Goal: Information Seeking & Learning: Learn about a topic

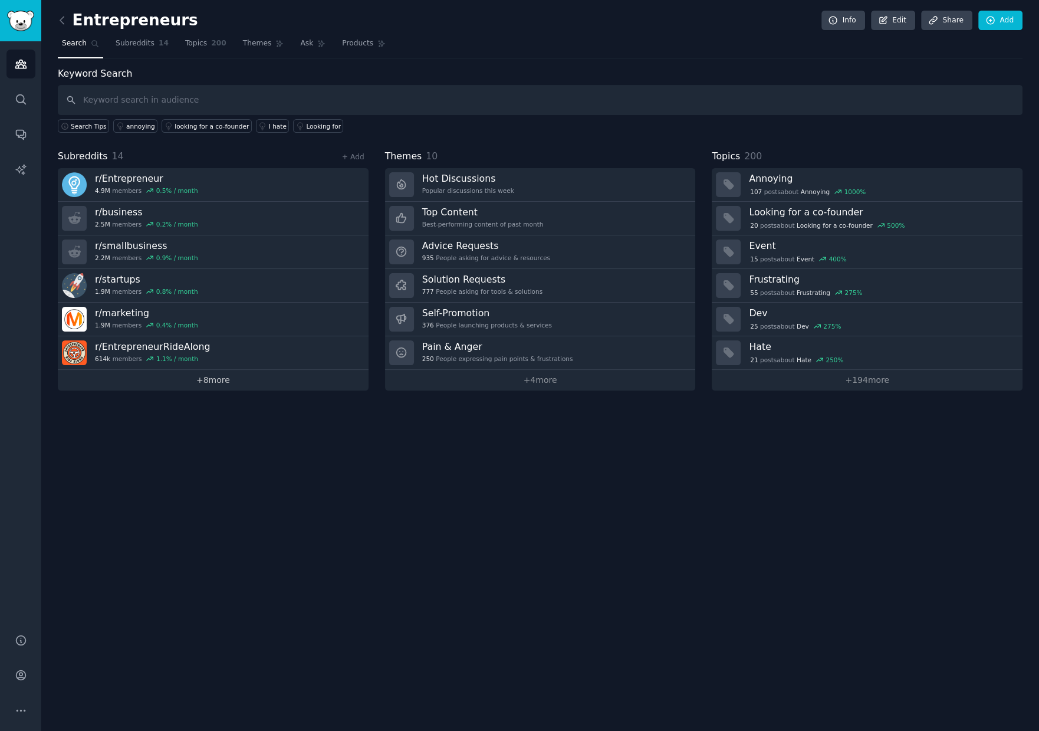
click at [227, 378] on link "+ 8 more" at bounding box center [213, 380] width 311 height 21
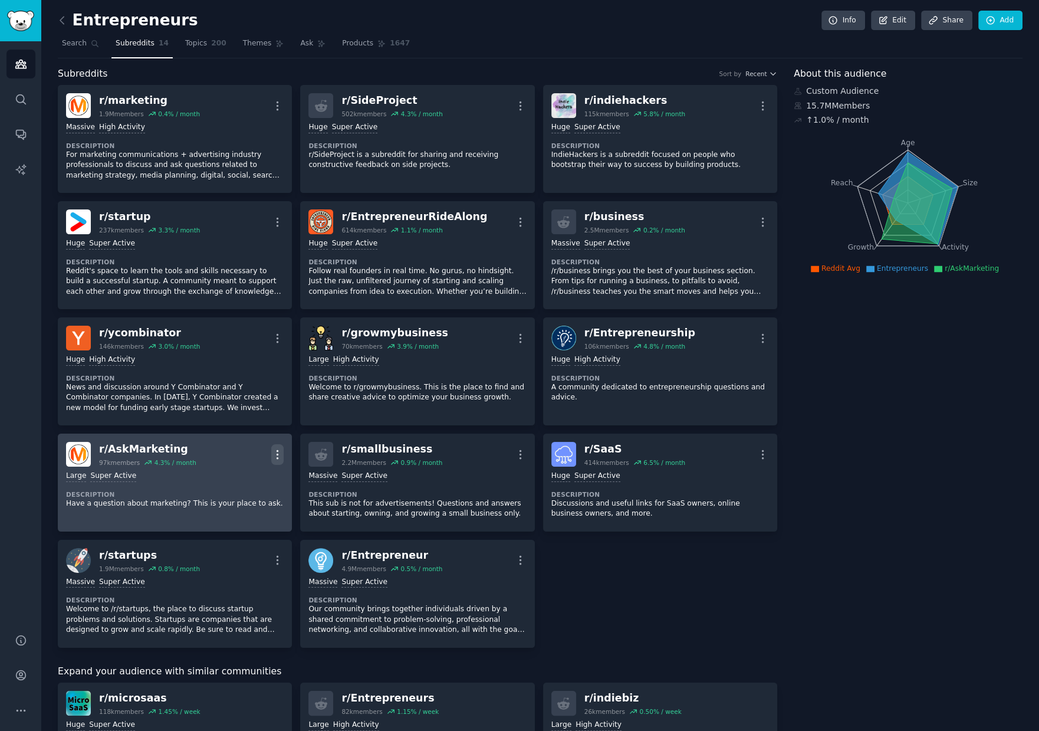
click at [278, 449] on icon "button" at bounding box center [277, 454] width 12 height 12
click at [236, 498] on p "Delete" at bounding box center [231, 500] width 27 height 12
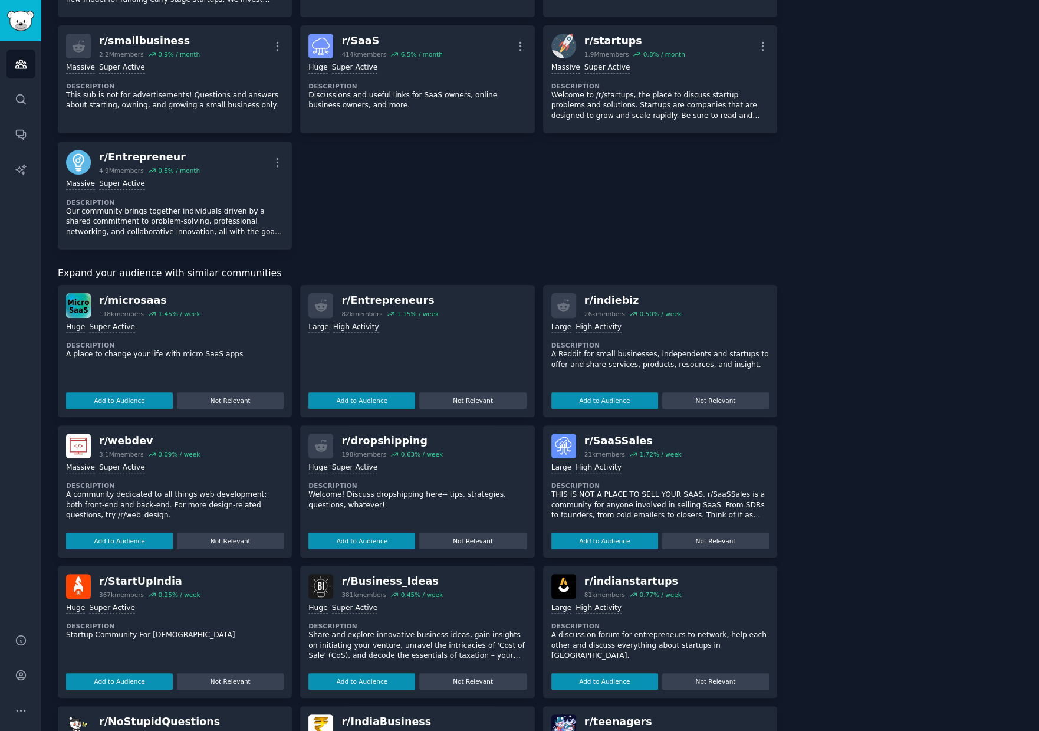
scroll to position [423, 0]
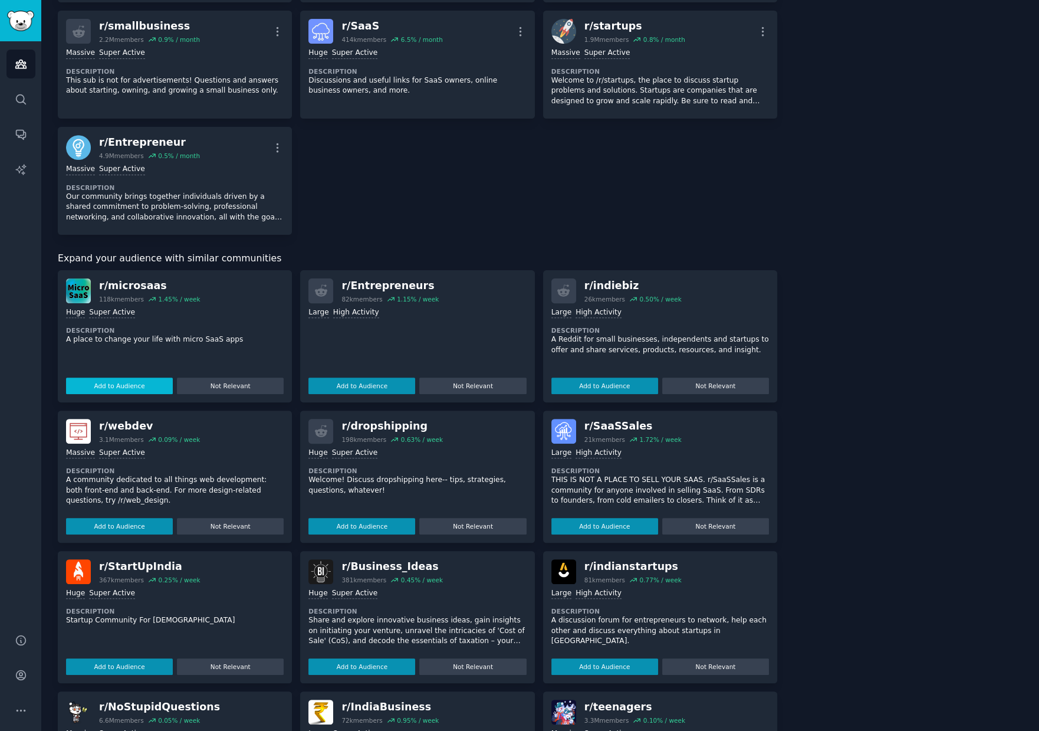
click at [128, 384] on button "Add to Audience" at bounding box center [119, 385] width 107 height 17
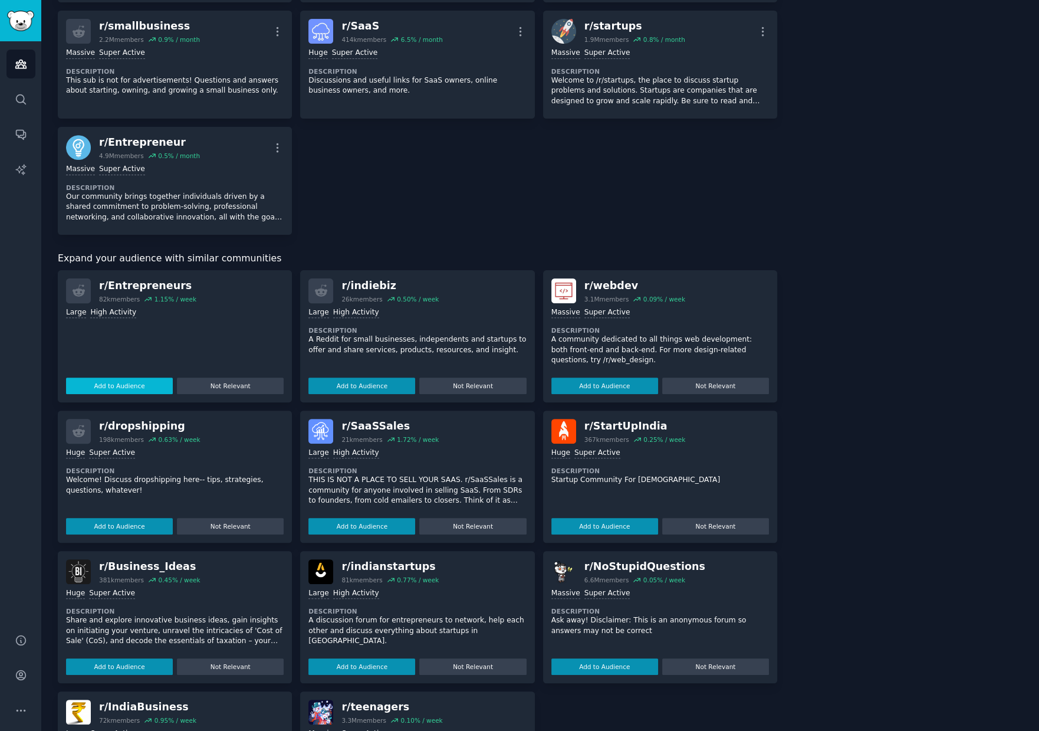
click at [126, 383] on div "r/ Entrepreneurs 82k members 1.15 % / week Large High Activity Add to Audience …" at bounding box center [175, 336] width 234 height 132
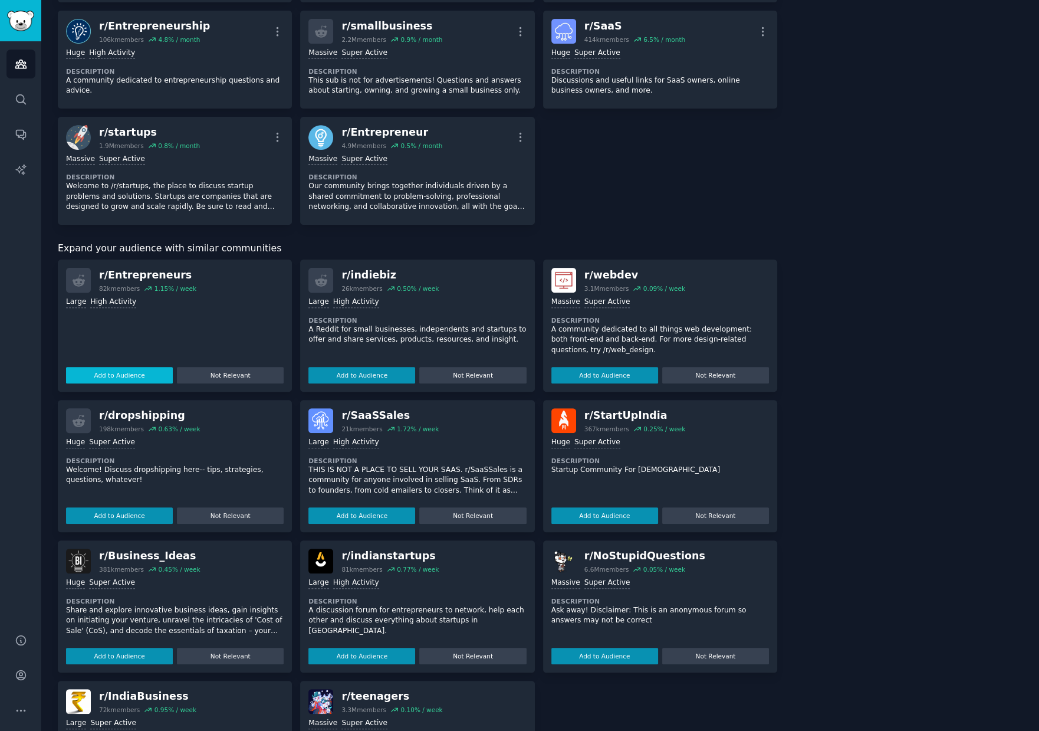
click at [135, 370] on button "Add to Audience" at bounding box center [119, 375] width 107 height 17
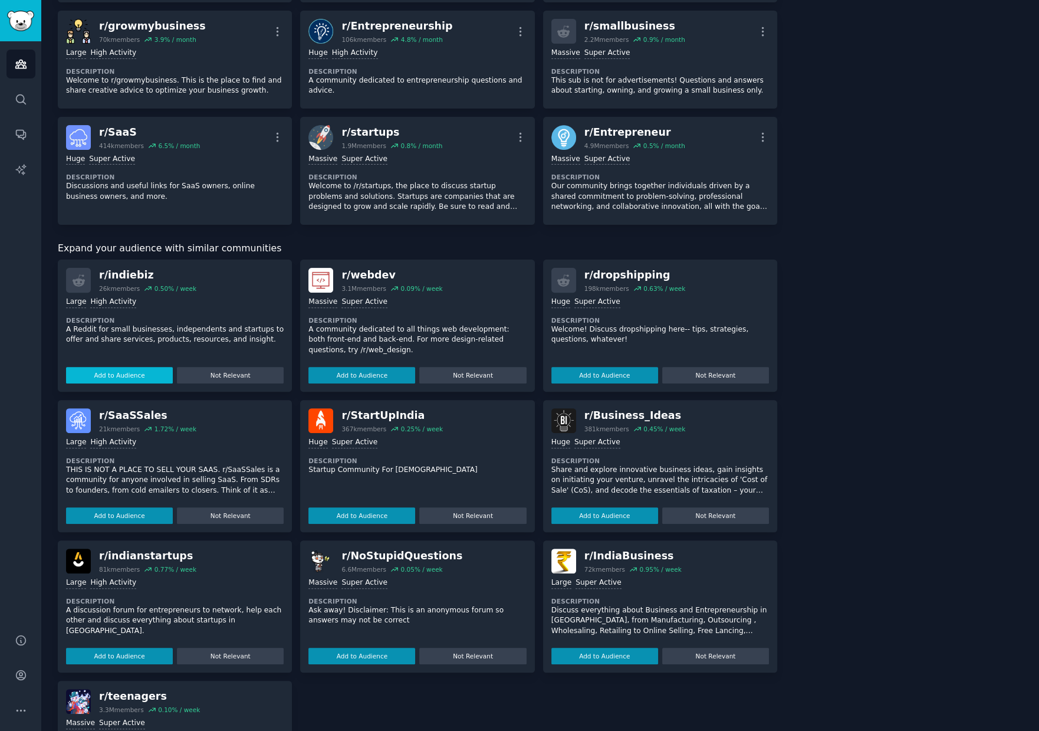
click at [131, 369] on button "Add to Audience" at bounding box center [119, 375] width 107 height 17
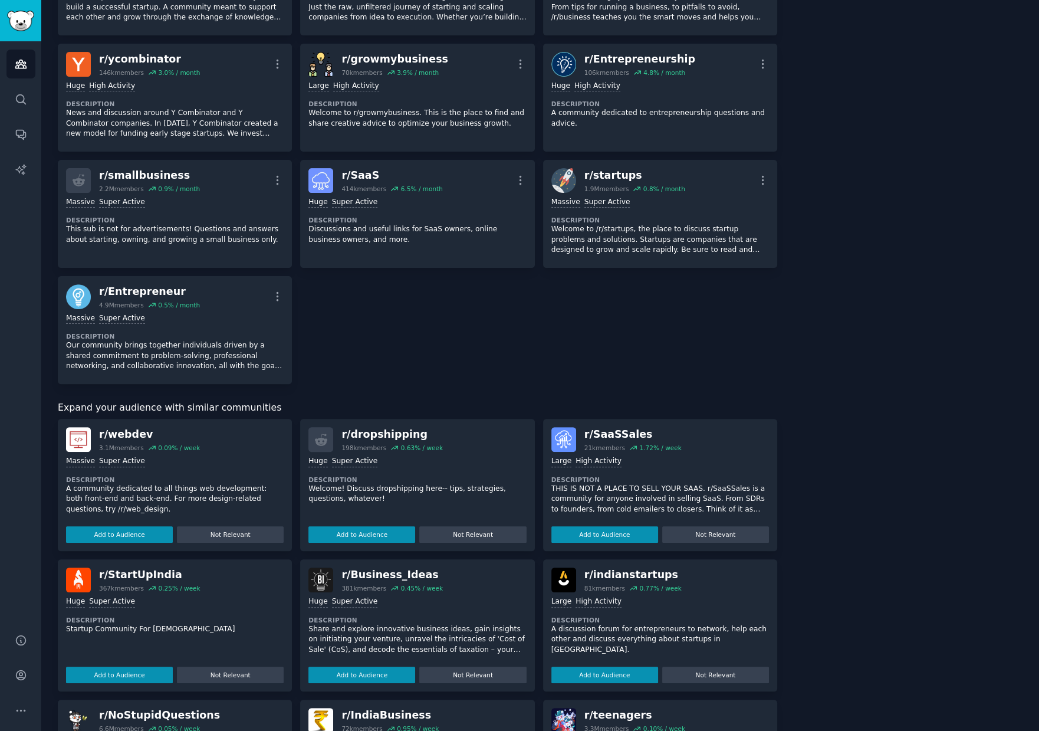
scroll to position [413, 0]
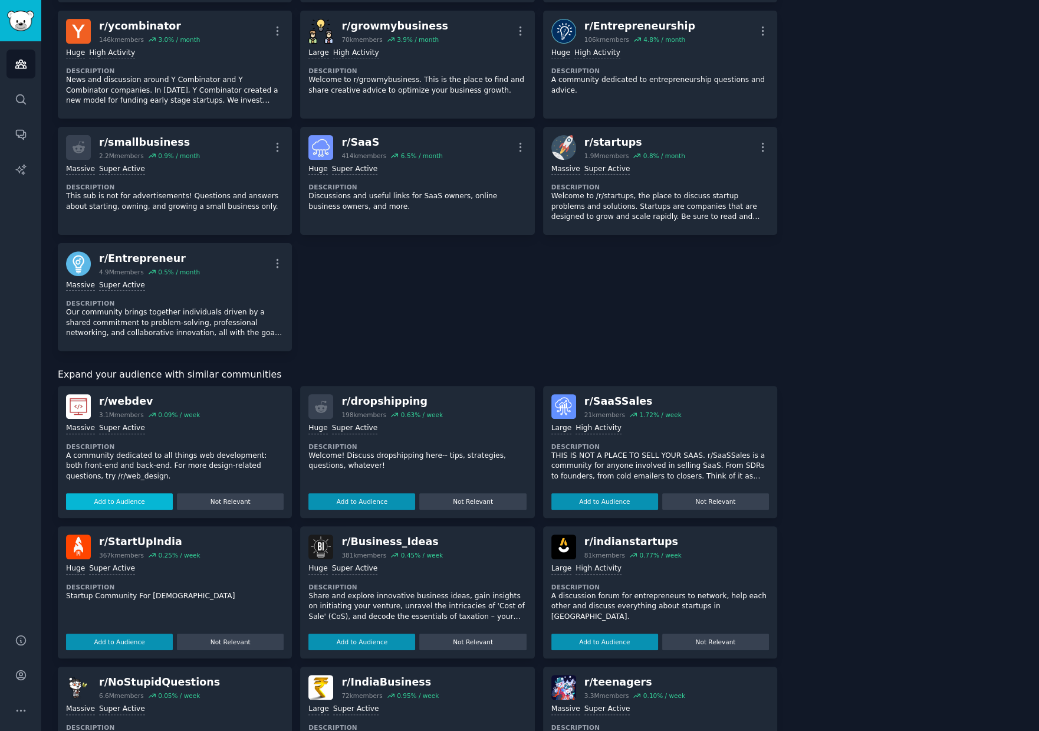
click at [134, 500] on button "Add to Audience" at bounding box center [119, 501] width 107 height 17
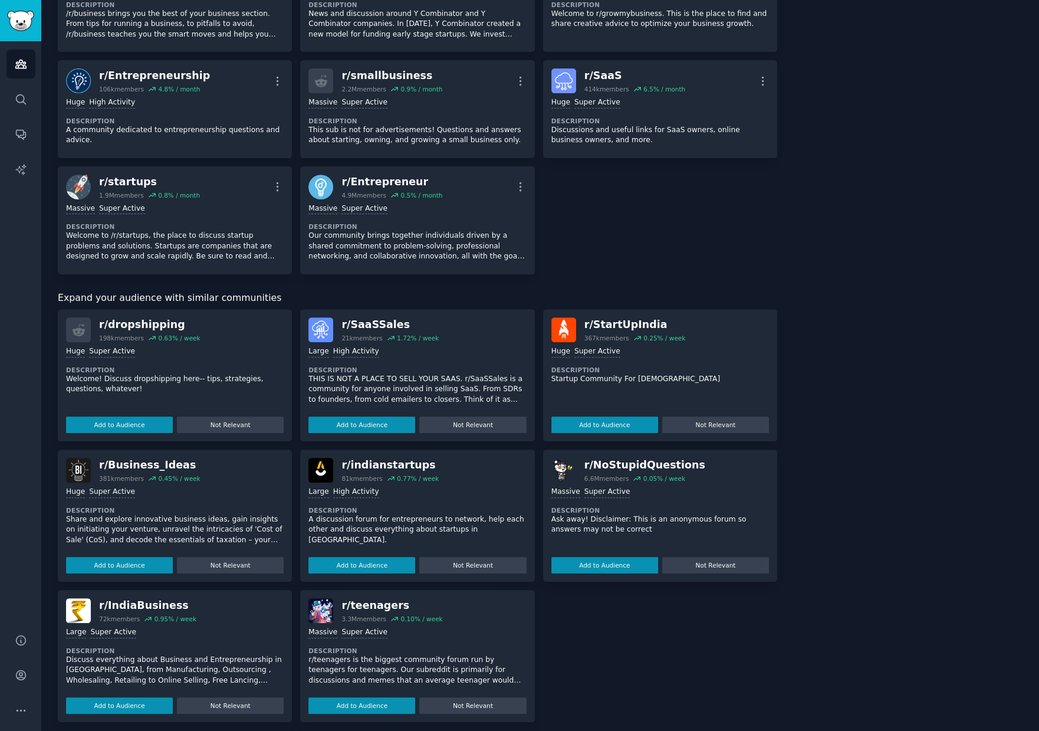
scroll to position [496, 0]
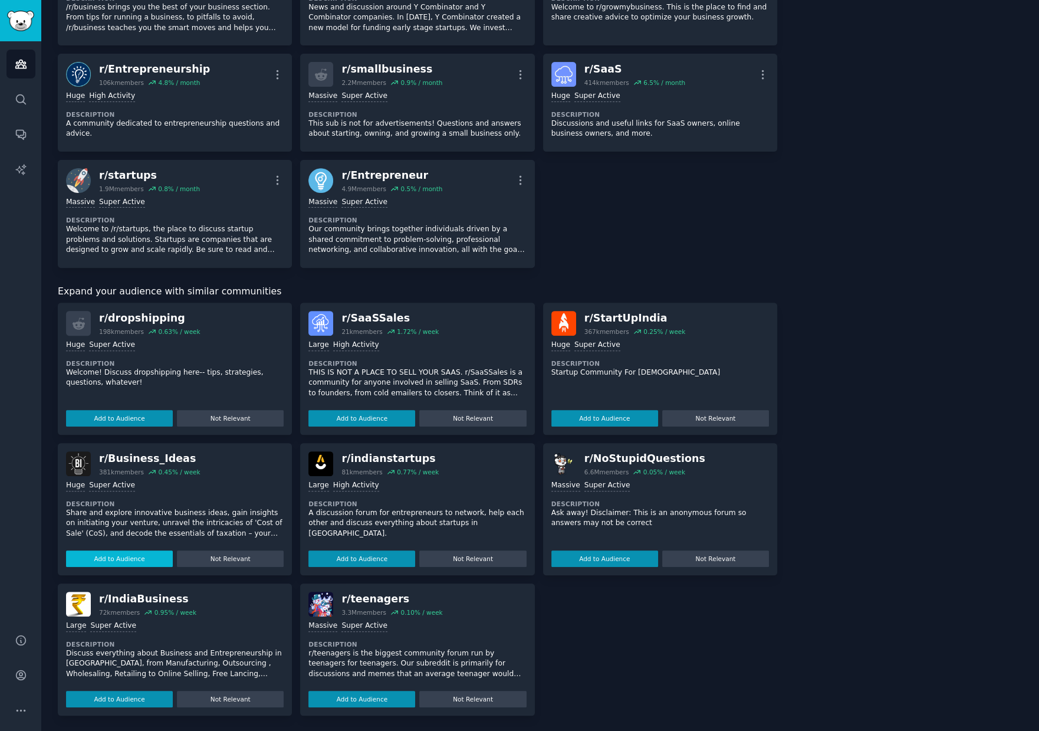
click at [137, 556] on button "Add to Audience" at bounding box center [119, 558] width 107 height 17
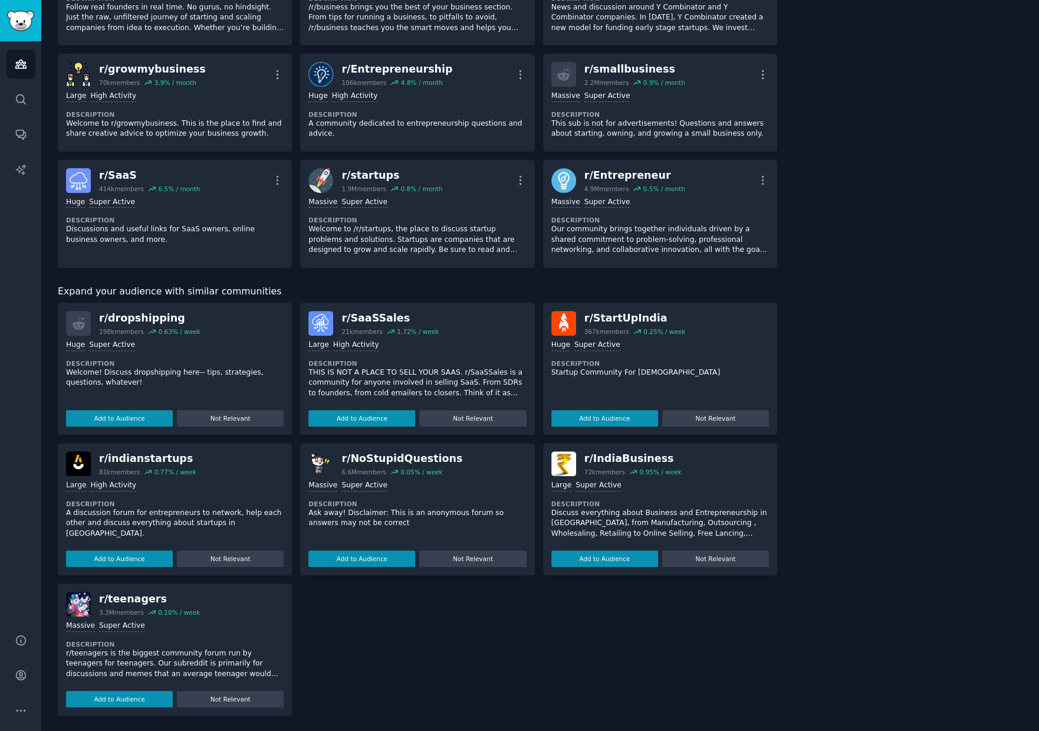
scroll to position [0, 0]
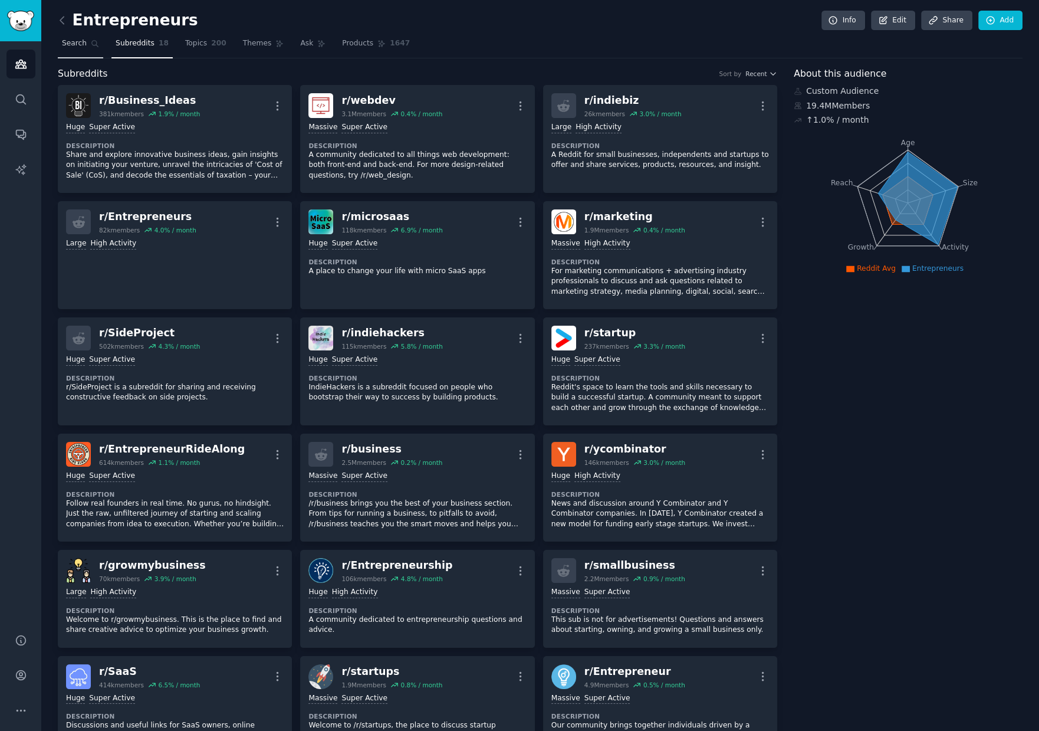
click at [78, 43] on span "Search" at bounding box center [74, 43] width 25 height 11
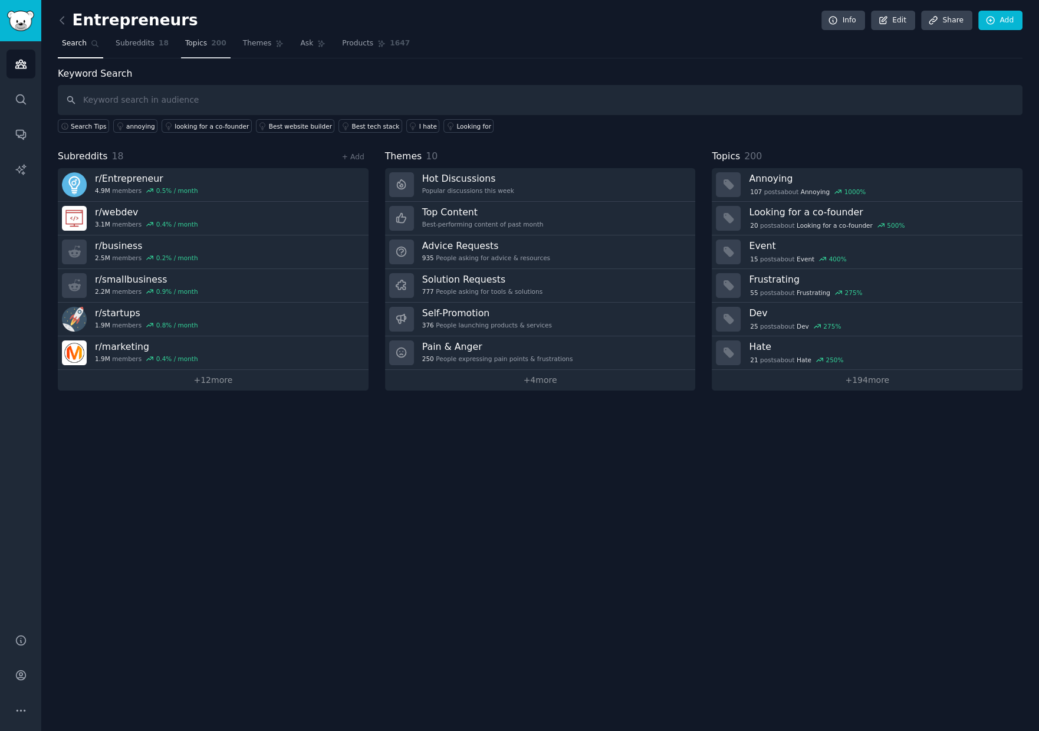
click at [205, 47] on link "Topics 200" at bounding box center [206, 46] width 50 height 24
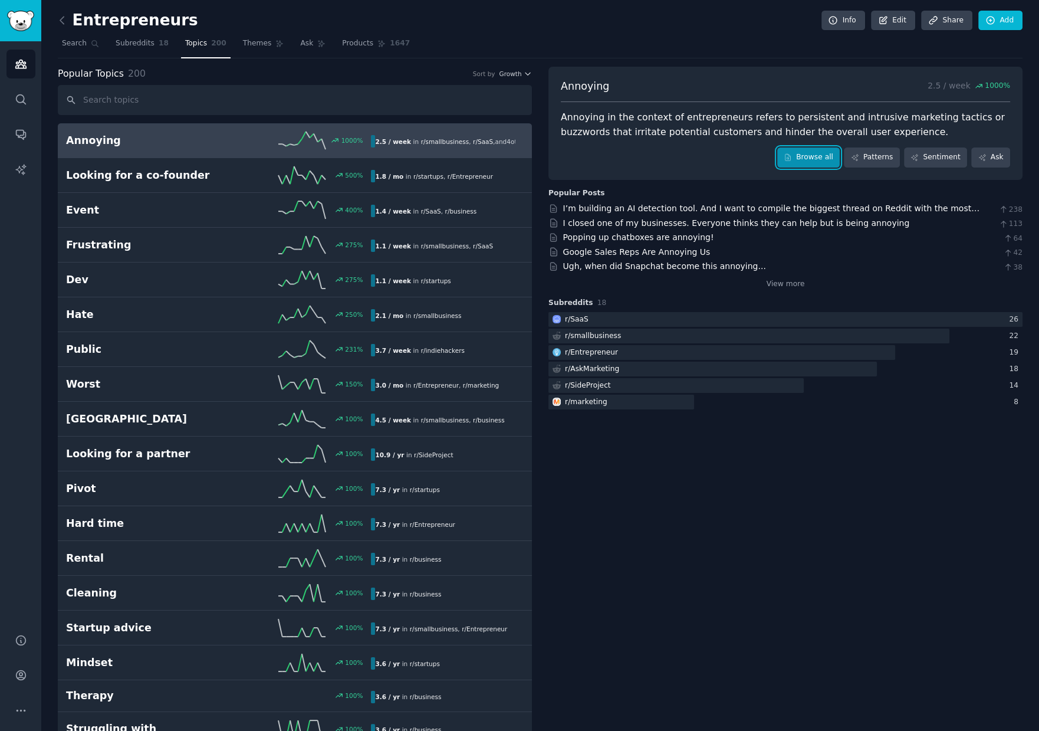
click at [816, 157] on link "Browse all" at bounding box center [808, 157] width 63 height 20
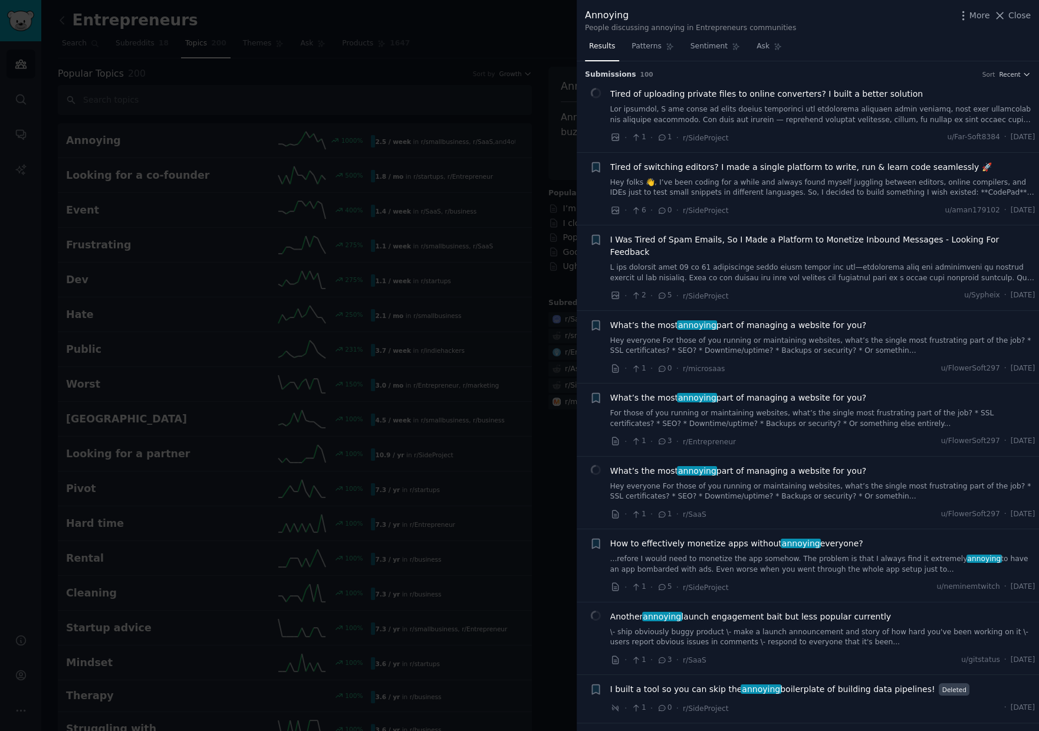
click at [408, 81] on div at bounding box center [519, 365] width 1039 height 731
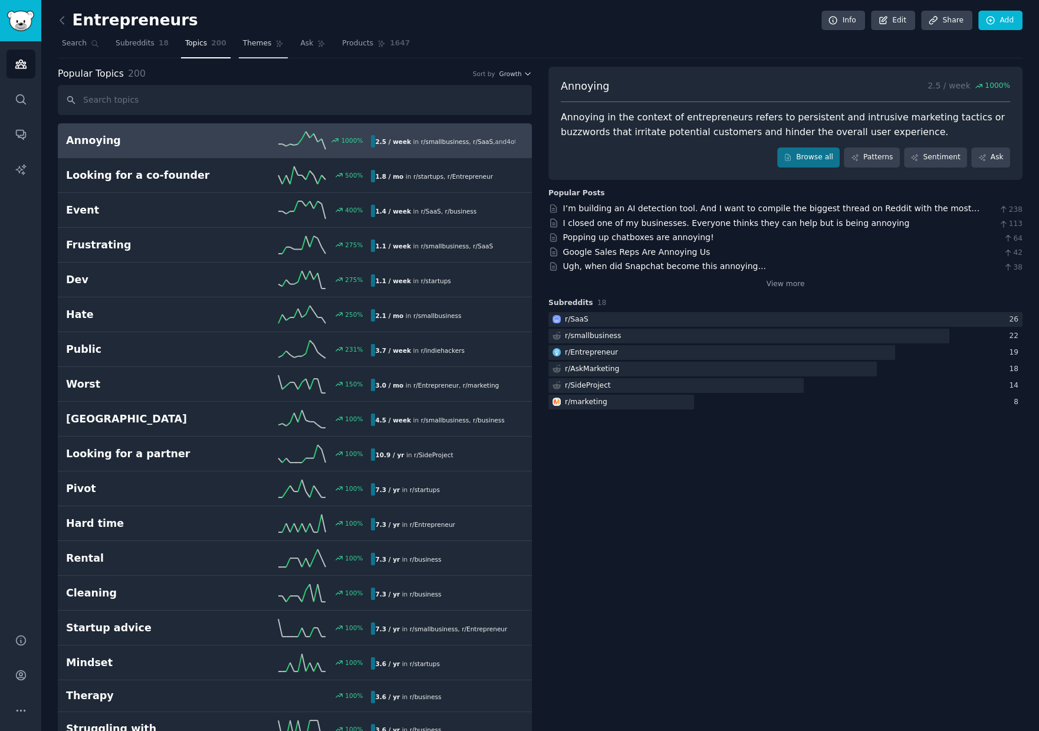
click at [253, 45] on span "Themes" at bounding box center [257, 43] width 29 height 11
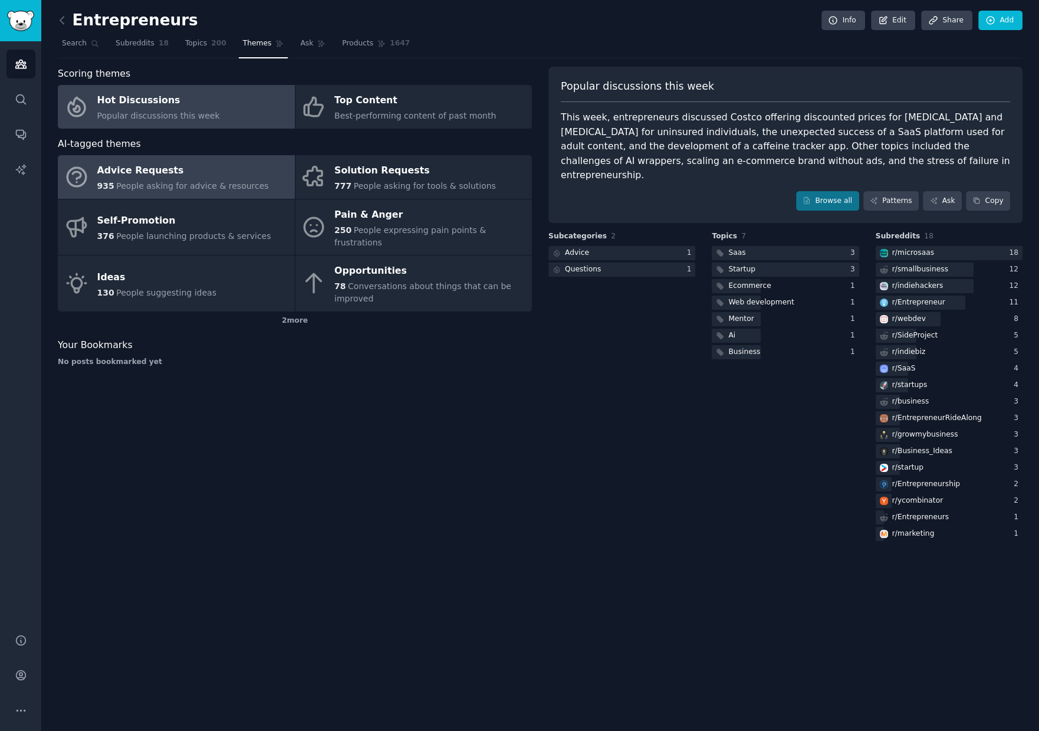
click at [233, 162] on div "Advice Requests" at bounding box center [183, 171] width 172 height 19
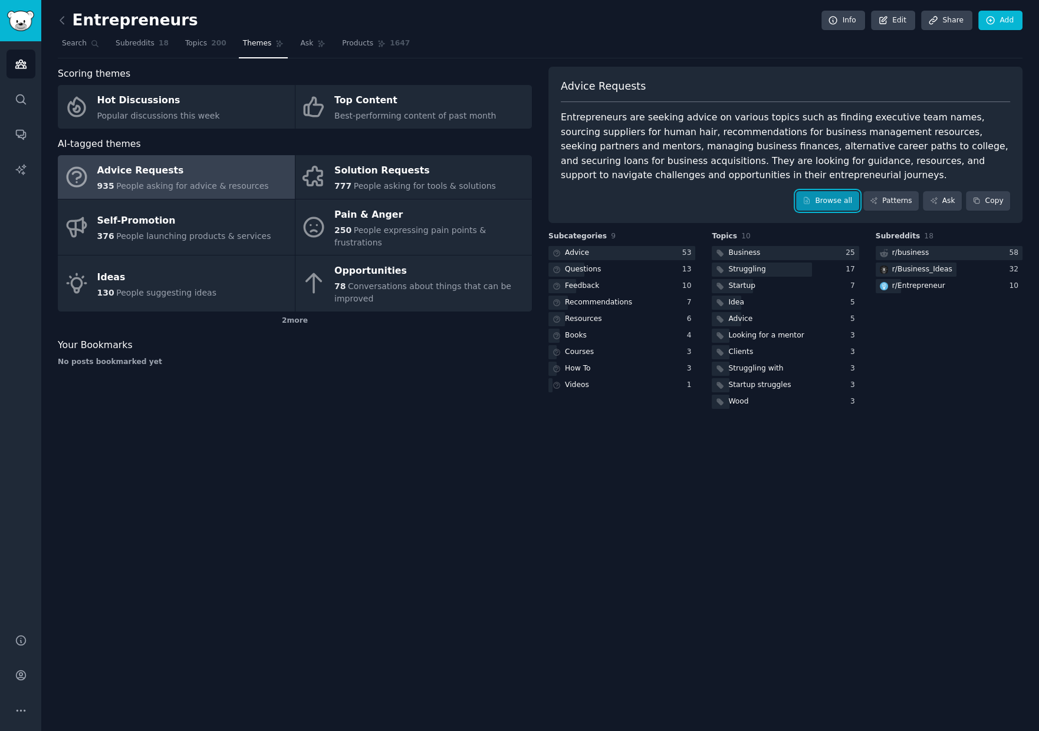
click at [843, 198] on link "Browse all" at bounding box center [827, 201] width 63 height 20
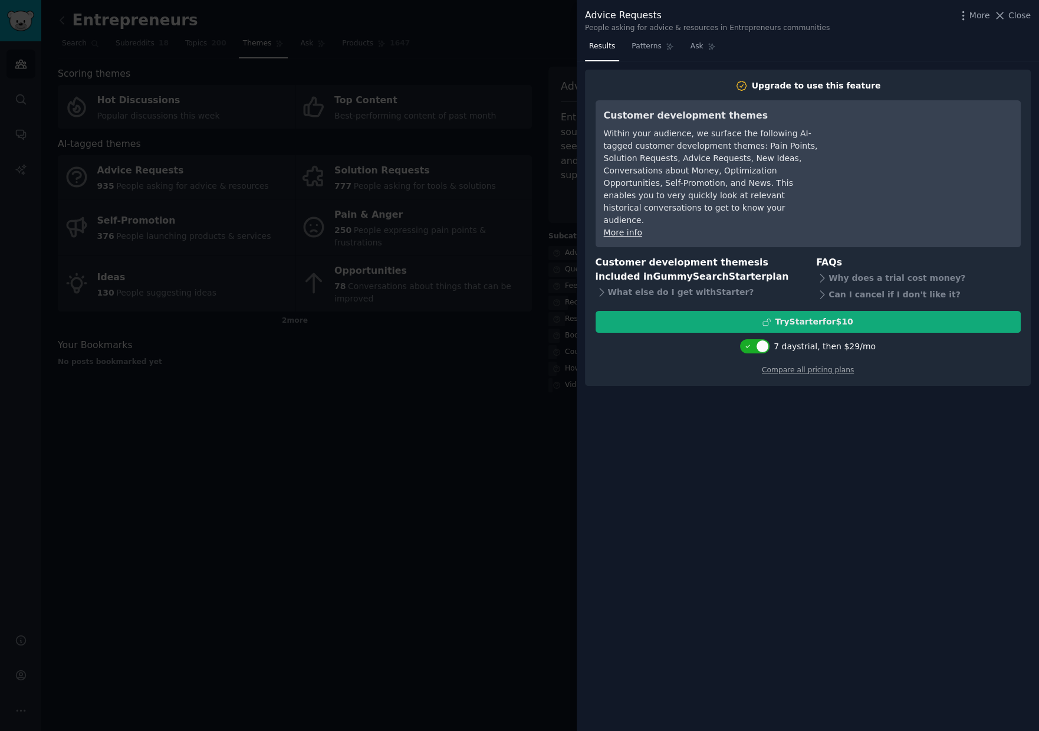
click at [708, 316] on div "Try Starter for $10" at bounding box center [808, 322] width 424 height 12
click at [304, 448] on div at bounding box center [519, 365] width 1039 height 731
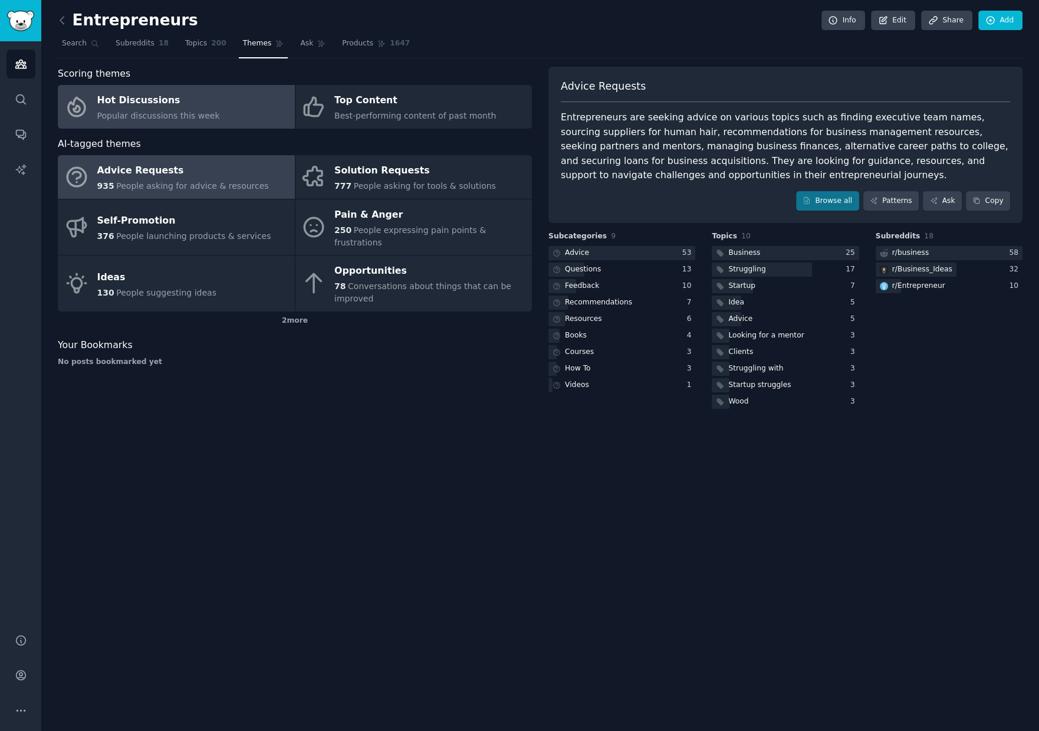
click at [204, 106] on div "Hot Discussions" at bounding box center [158, 100] width 123 height 19
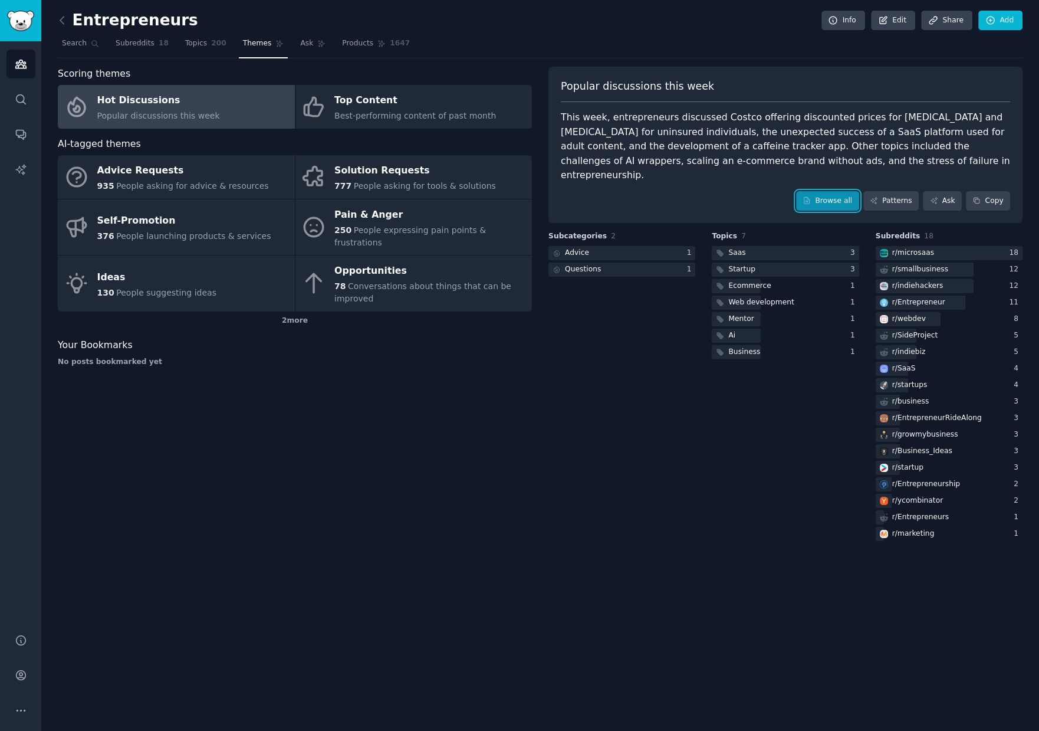
click at [829, 191] on link "Browse all" at bounding box center [827, 201] width 63 height 20
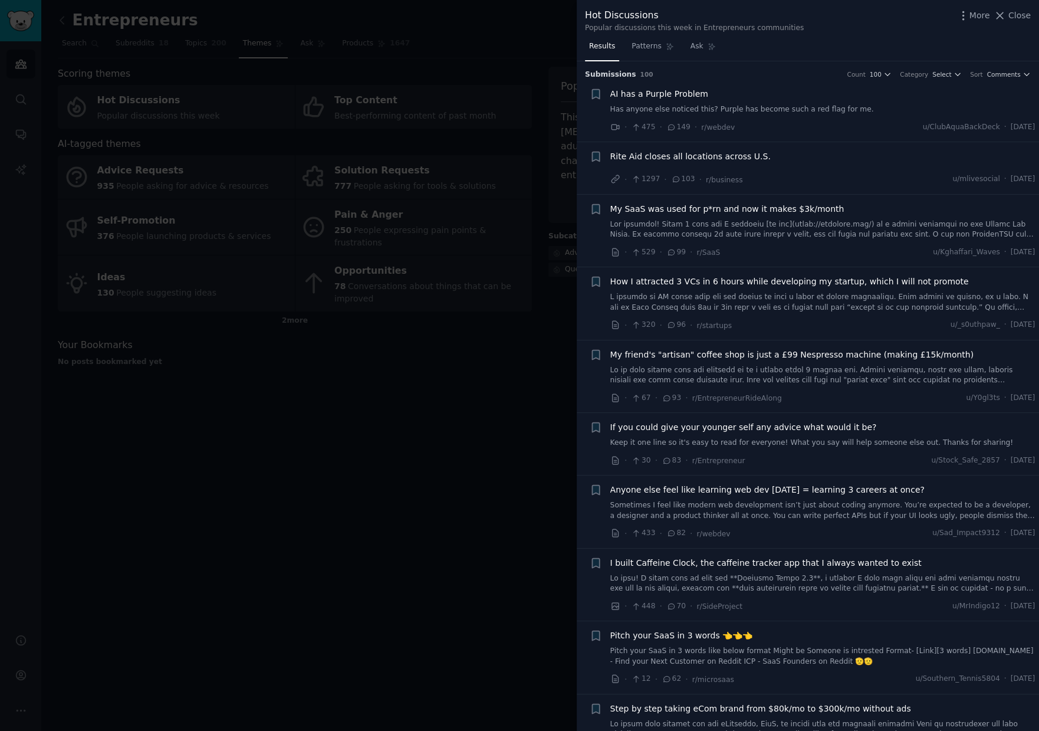
click at [794, 114] on link "Has anyone else noticed this? Purple has become such a red flag for me." at bounding box center [822, 109] width 425 height 11
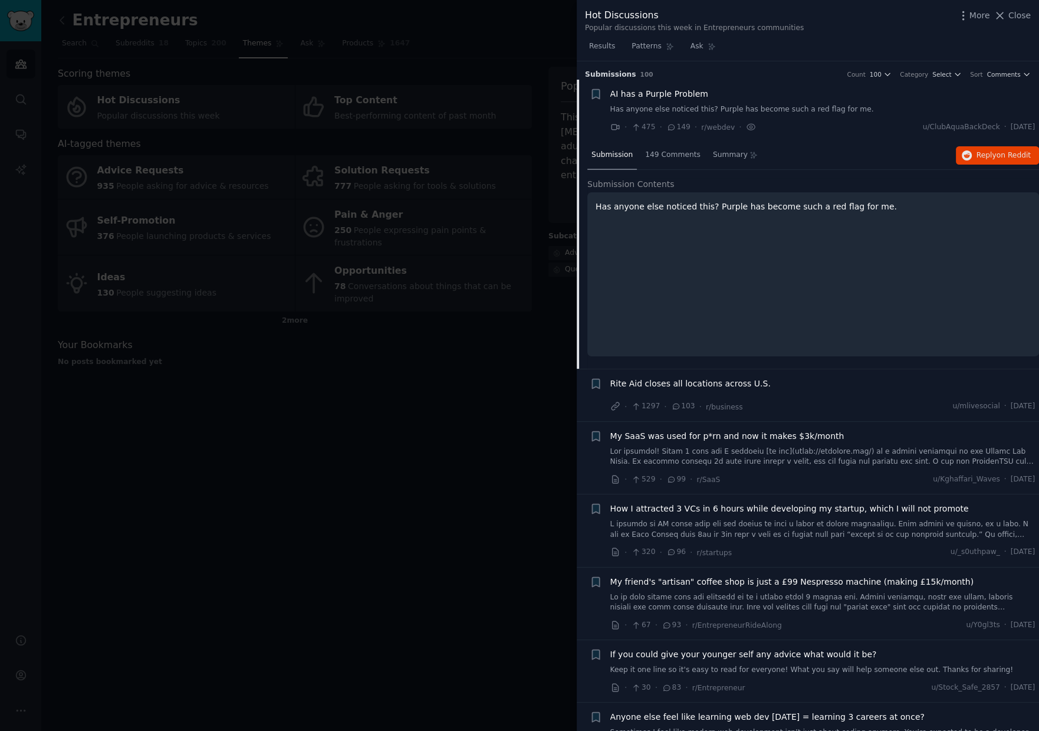
scroll to position [18, 0]
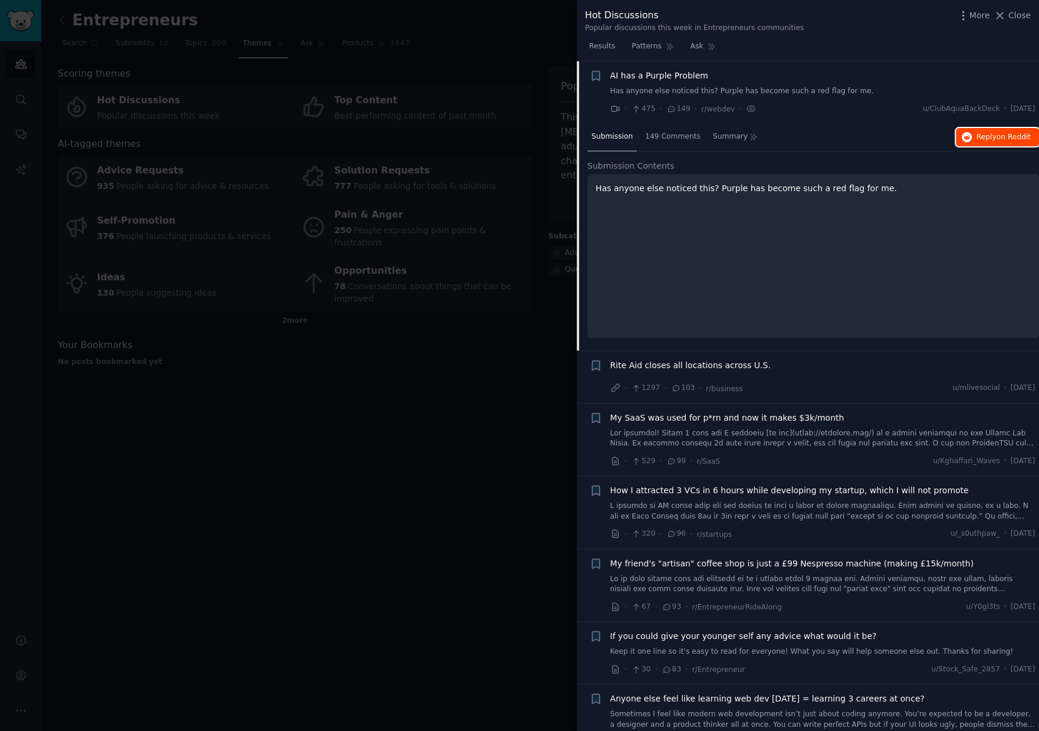
click at [990, 136] on span "Reply on Reddit" at bounding box center [1004, 137] width 54 height 11
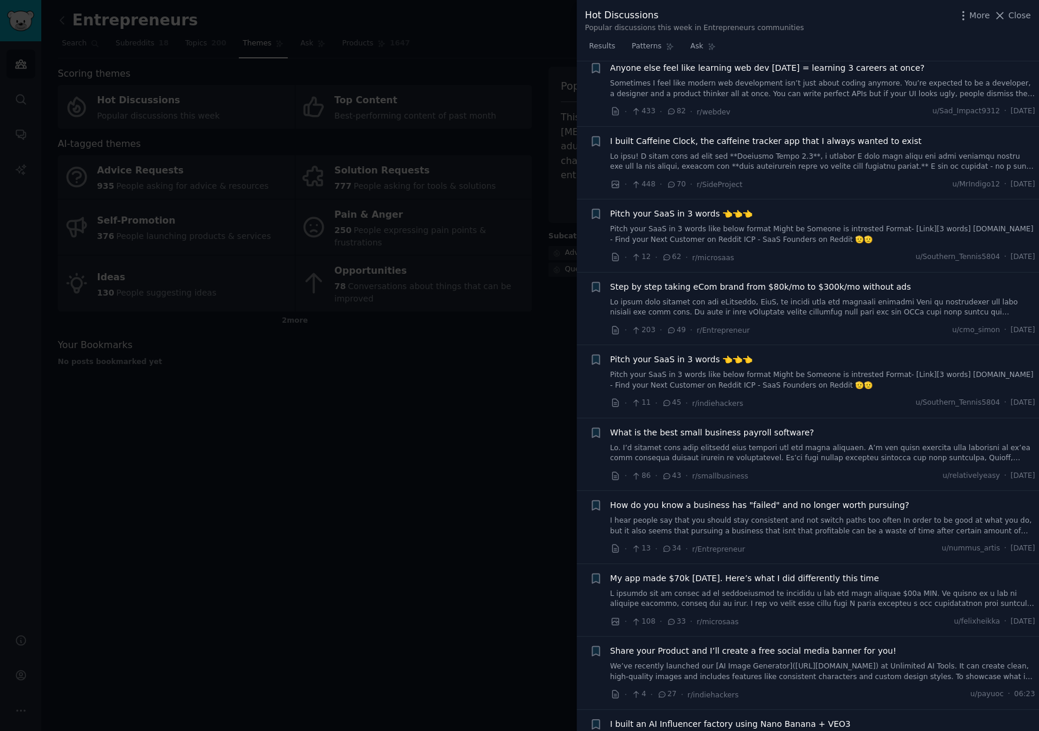
scroll to position [650, 0]
click at [676, 209] on span "Pitch your SaaS in 3 words 👈👈👈" at bounding box center [681, 212] width 143 height 12
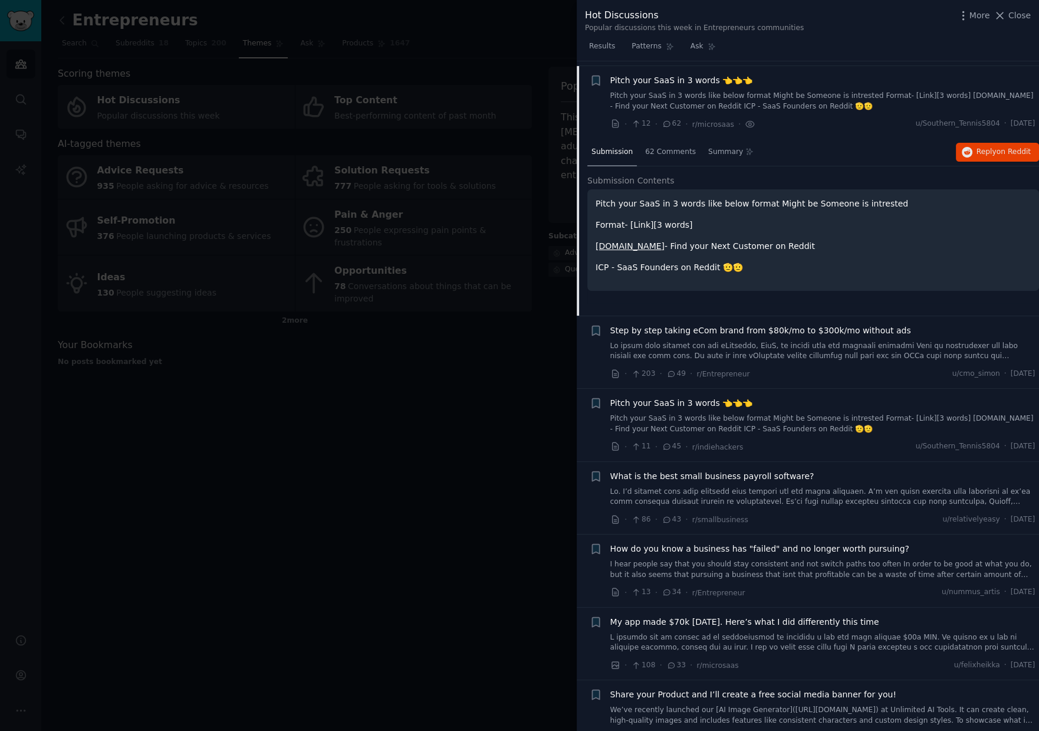
scroll to position [559, 0]
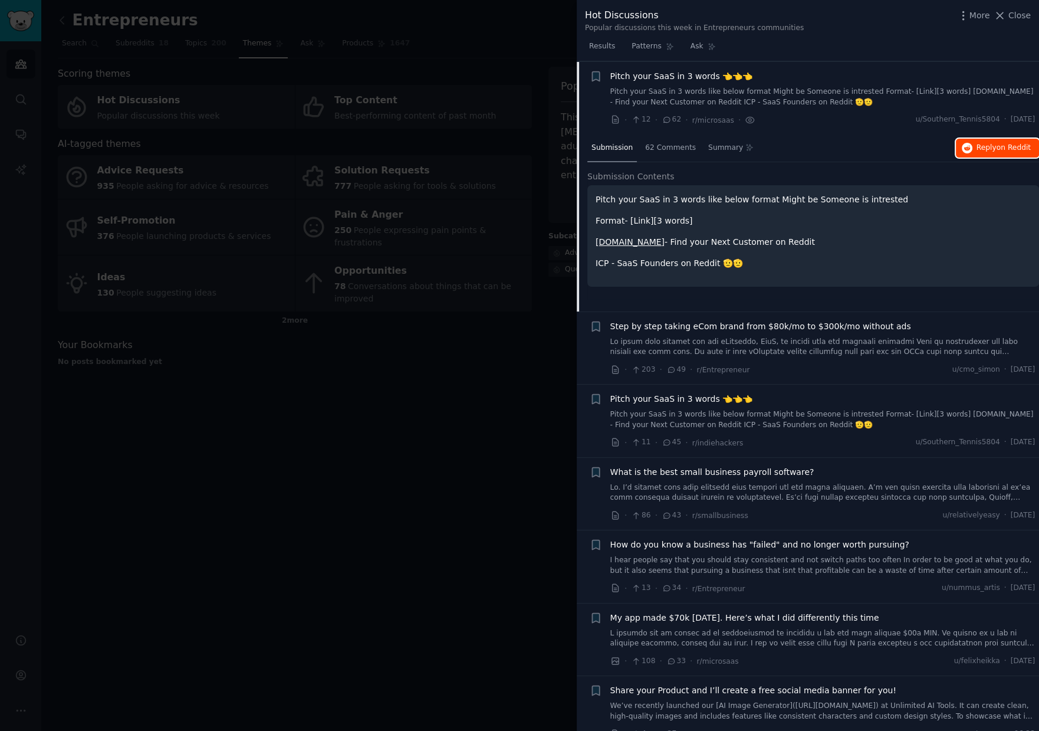
click at [998, 145] on span "on Reddit" at bounding box center [1014, 147] width 34 height 8
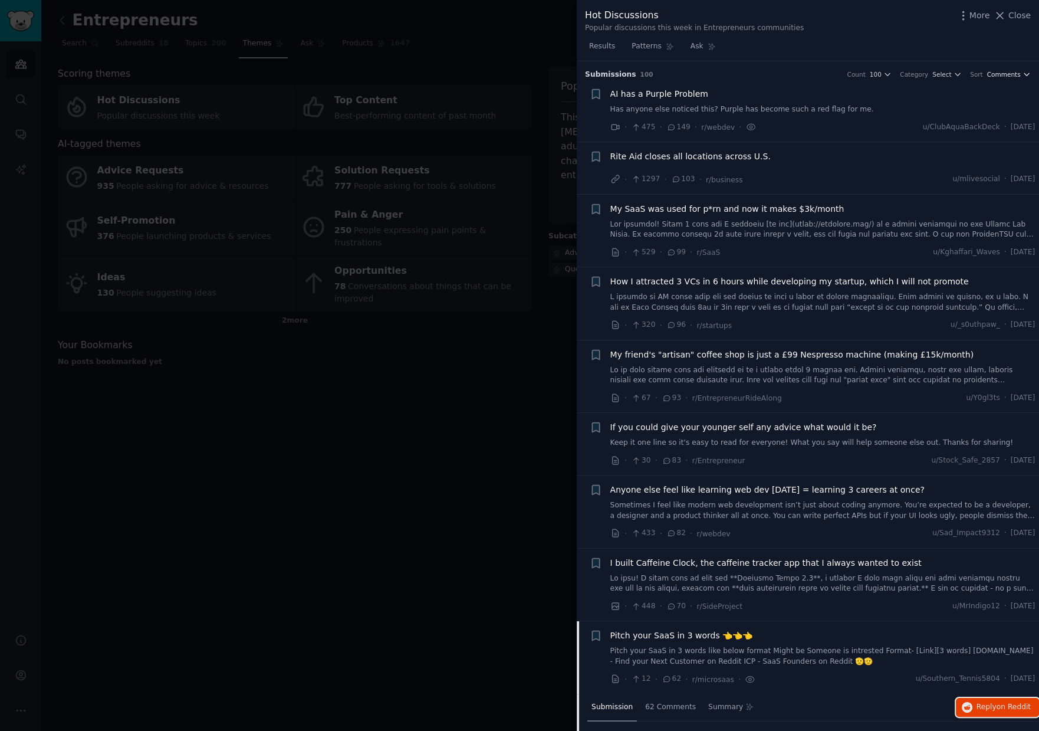
click at [1023, 74] on icon "button" at bounding box center [1027, 74] width 8 height 8
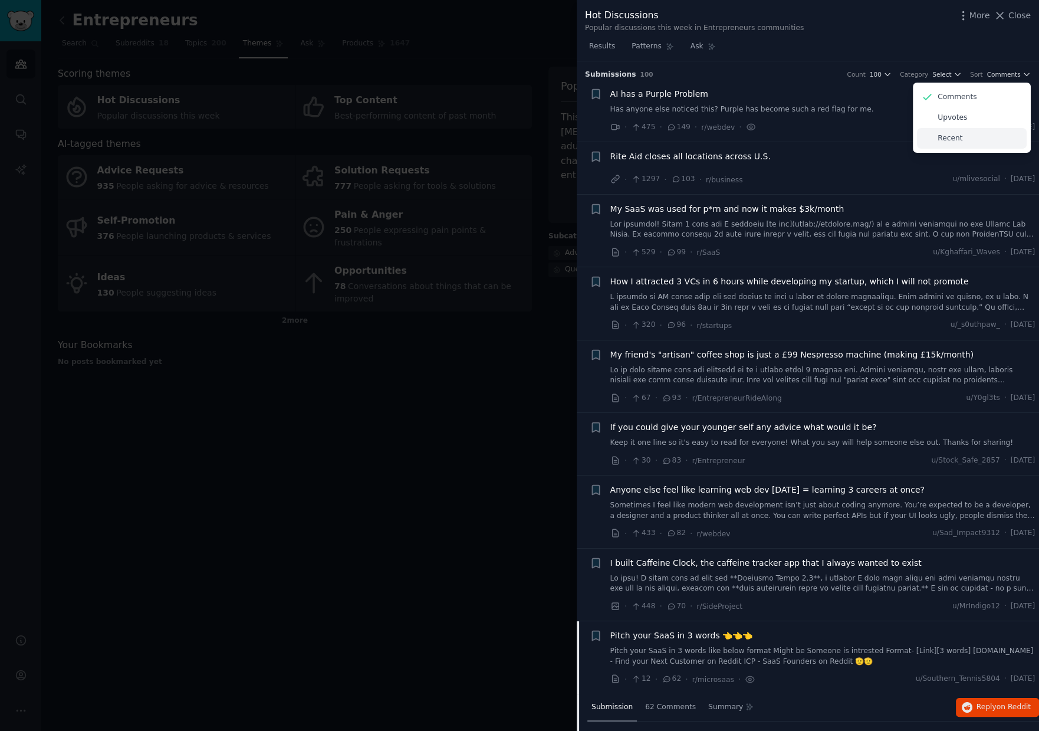
click at [955, 137] on p "Recent" at bounding box center [950, 138] width 25 height 11
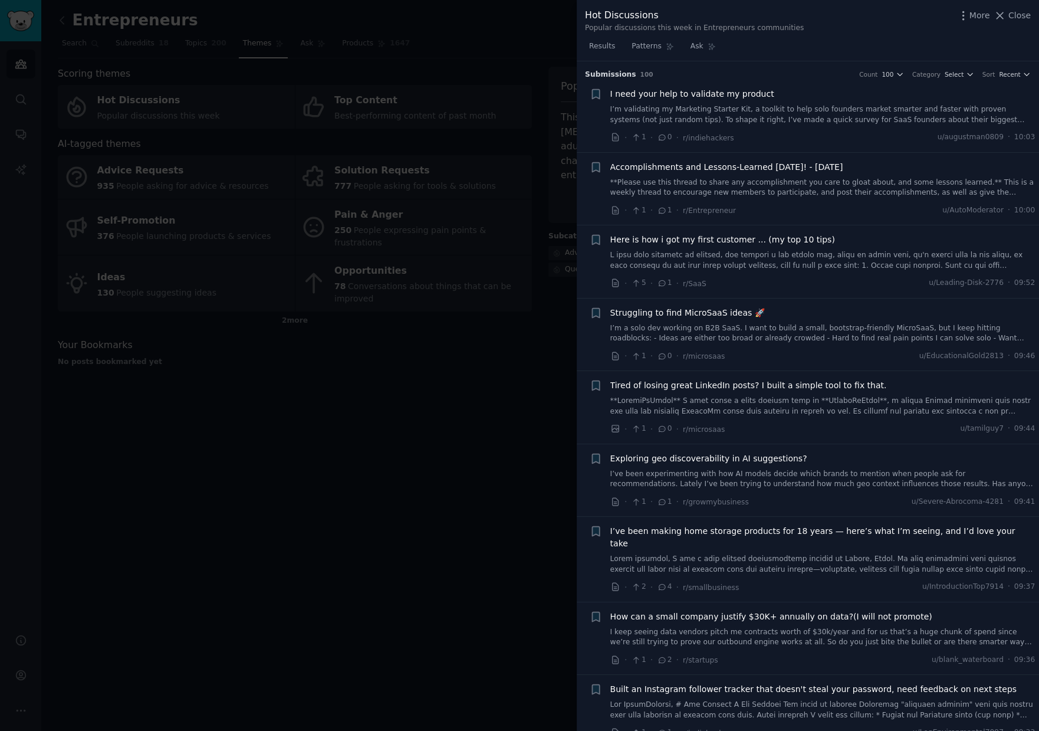
click at [912, 52] on div "Results Patterns Ask" at bounding box center [808, 49] width 462 height 24
click at [961, 74] on span "Select" at bounding box center [954, 74] width 19 height 8
click at [934, 117] on div "Questions (1)" at bounding box center [915, 117] width 110 height 21
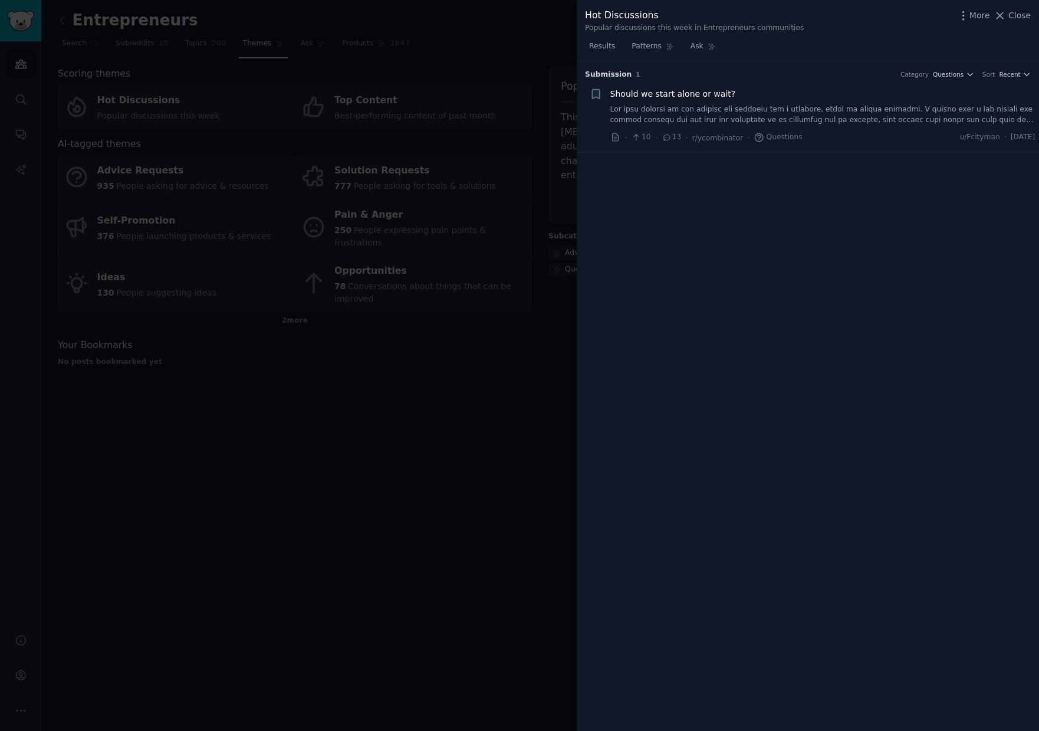
click at [895, 32] on div "Hot Discussions Popular discussions this week in Entrepreneurs communities More…" at bounding box center [808, 20] width 446 height 25
click at [709, 93] on span "Should we start alone or wait?" at bounding box center [673, 94] width 126 height 12
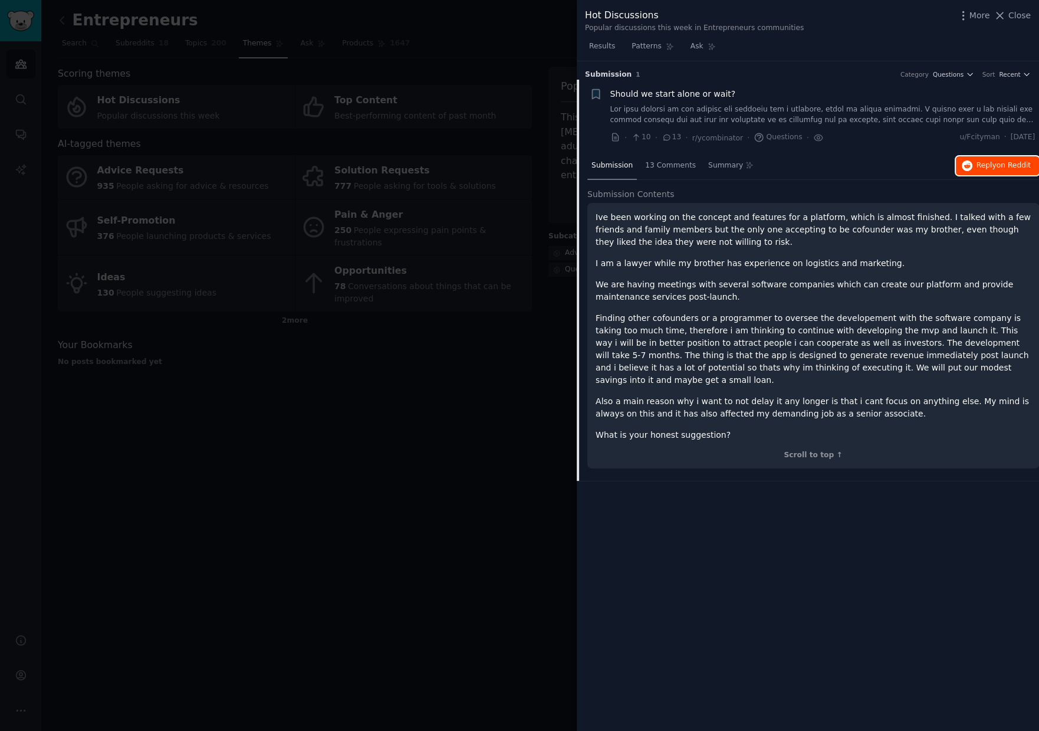
click at [987, 166] on span "Reply on Reddit" at bounding box center [1004, 165] width 54 height 11
click at [960, 81] on li "+ Should we start alone or wait? · 10 · 13 · r/ycombinator · Questions · u/Fcit…" at bounding box center [808, 116] width 462 height 73
click at [961, 75] on span "Questions" at bounding box center [948, 74] width 31 height 8
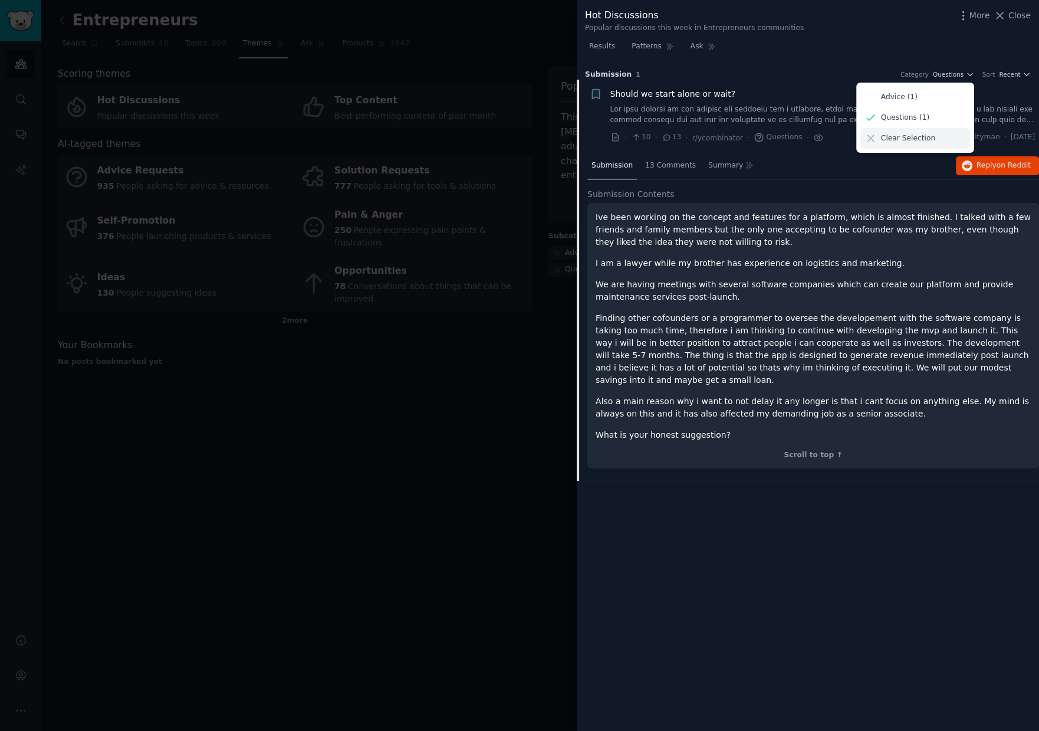
click at [875, 138] on icon at bounding box center [871, 138] width 12 height 12
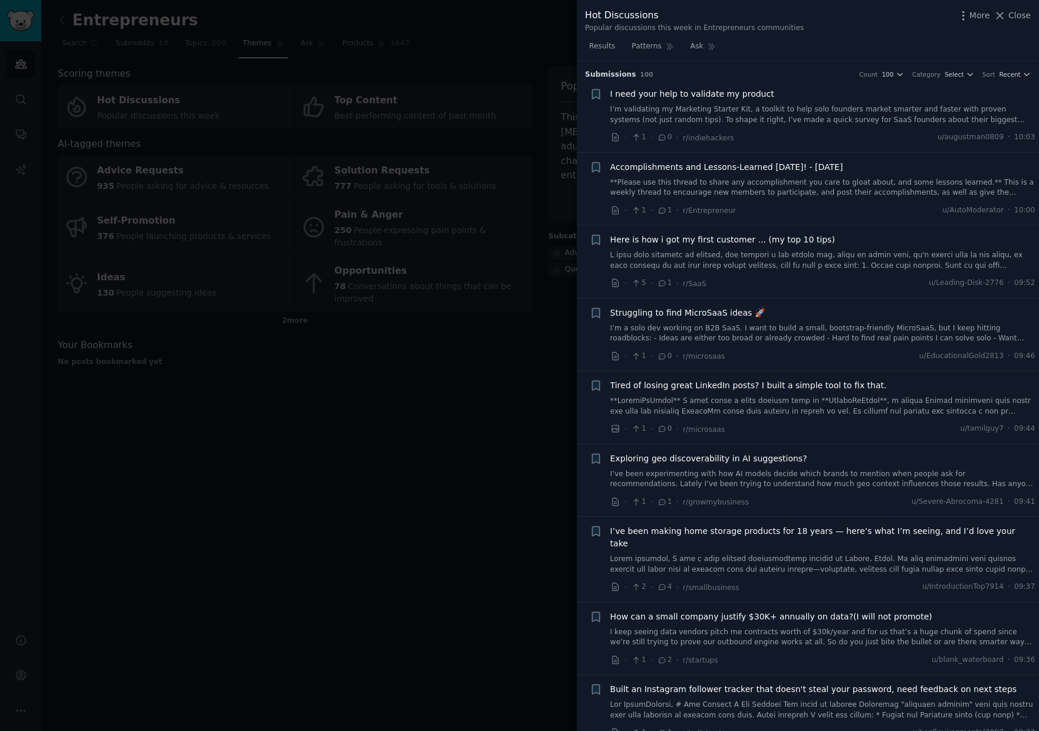
click at [847, 40] on div "Results Patterns Ask" at bounding box center [808, 49] width 462 height 24
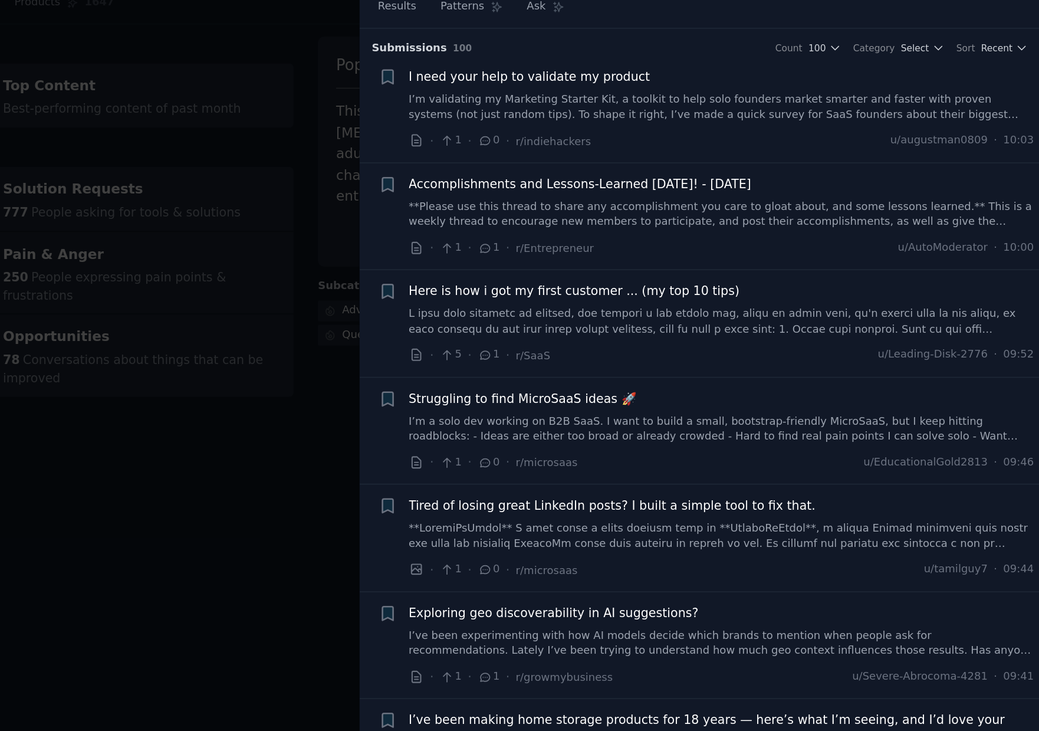
click at [734, 92] on span "I need your help to validate my product" at bounding box center [692, 94] width 164 height 12
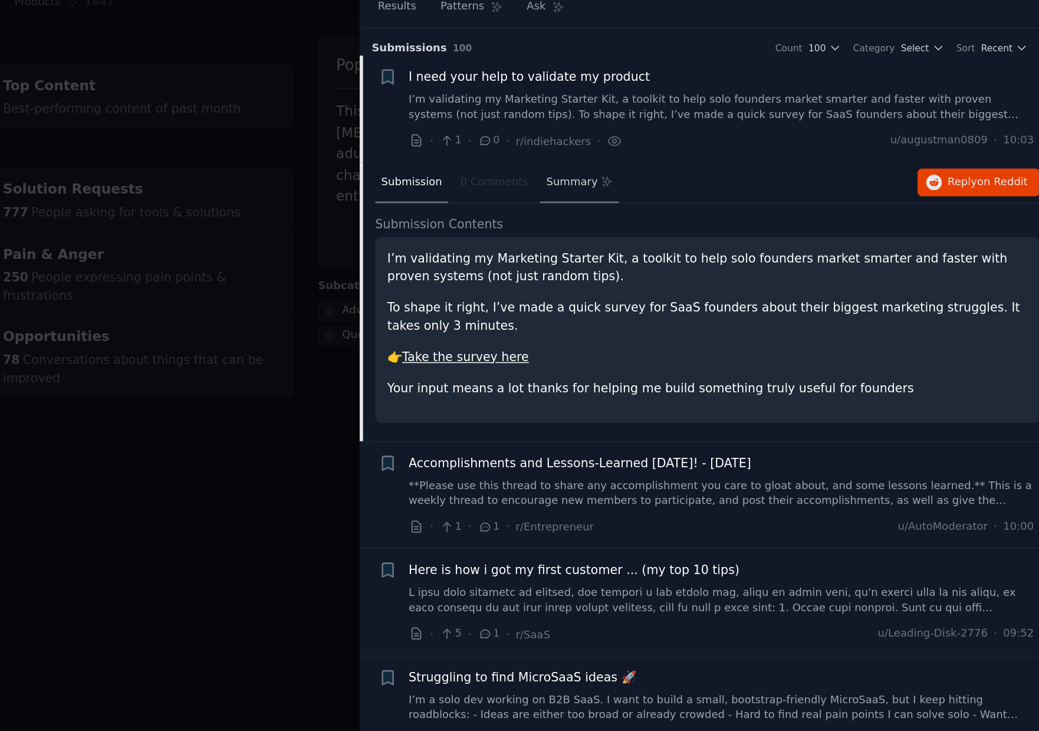
scroll to position [18, 0]
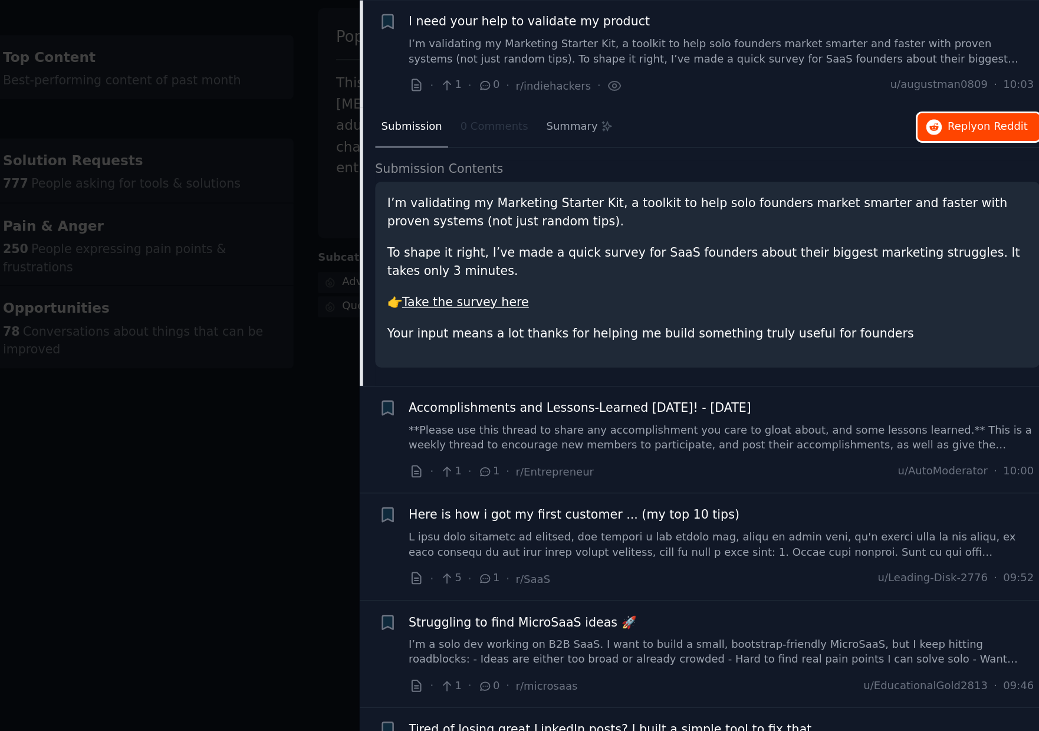
click at [990, 146] on span "Reply on Reddit" at bounding box center [1004, 147] width 54 height 11
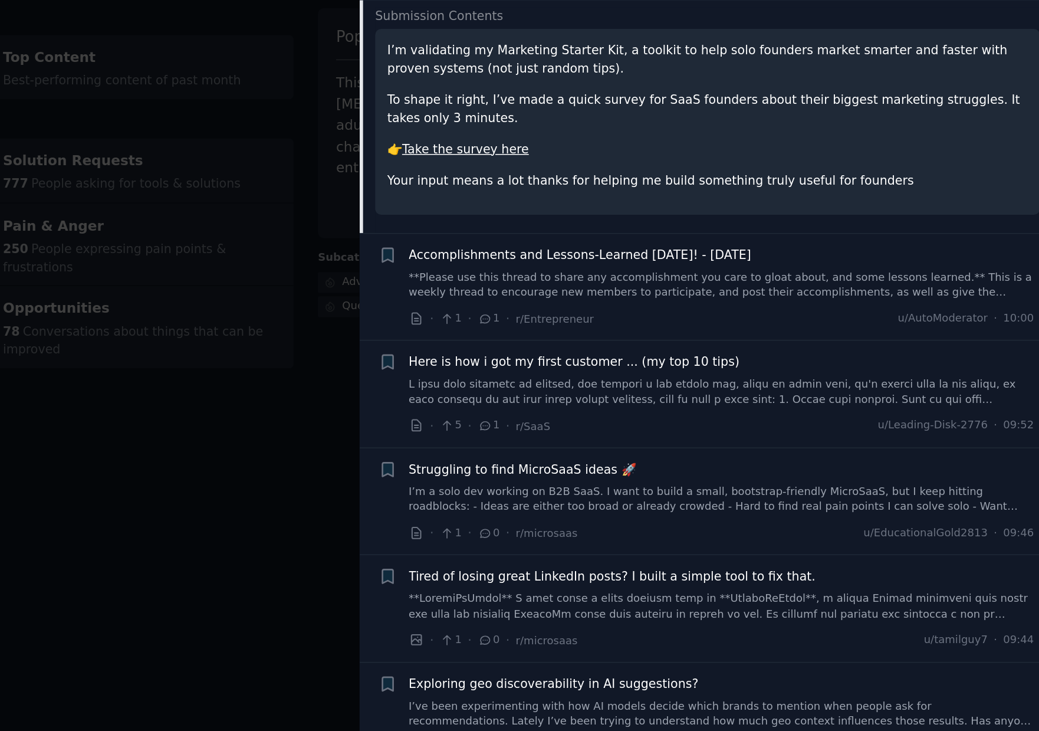
scroll to position [134, 0]
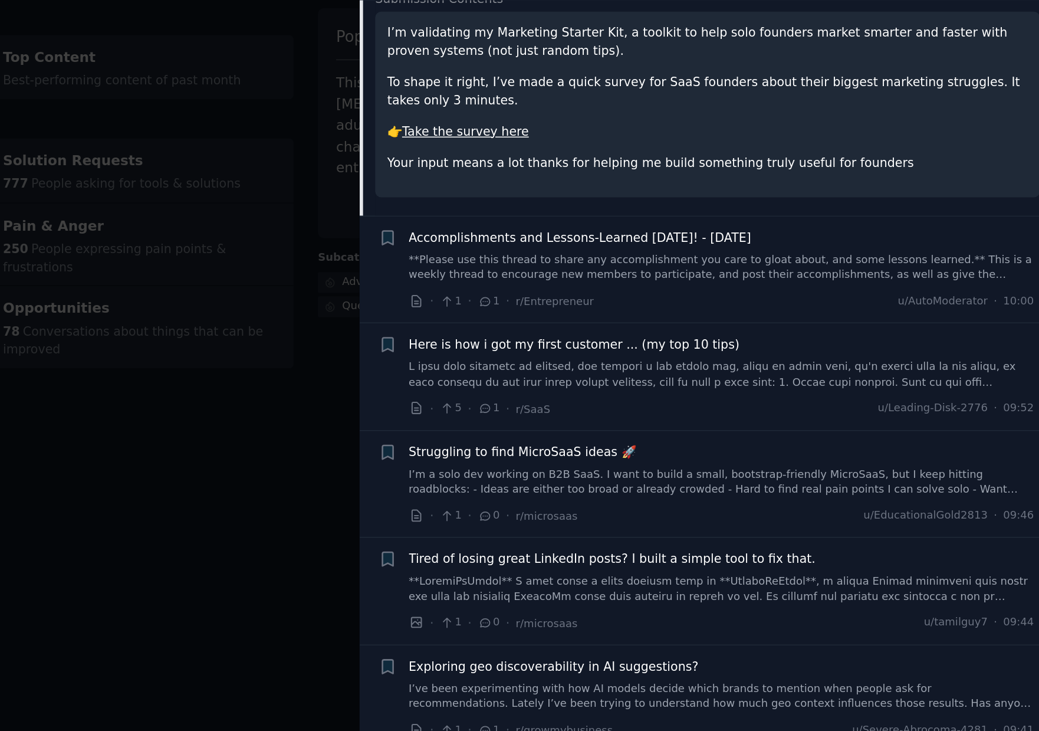
click at [763, 219] on span "Accomplishments and Lessons-Learned [DATE]! - [DATE]" at bounding box center [726, 222] width 233 height 12
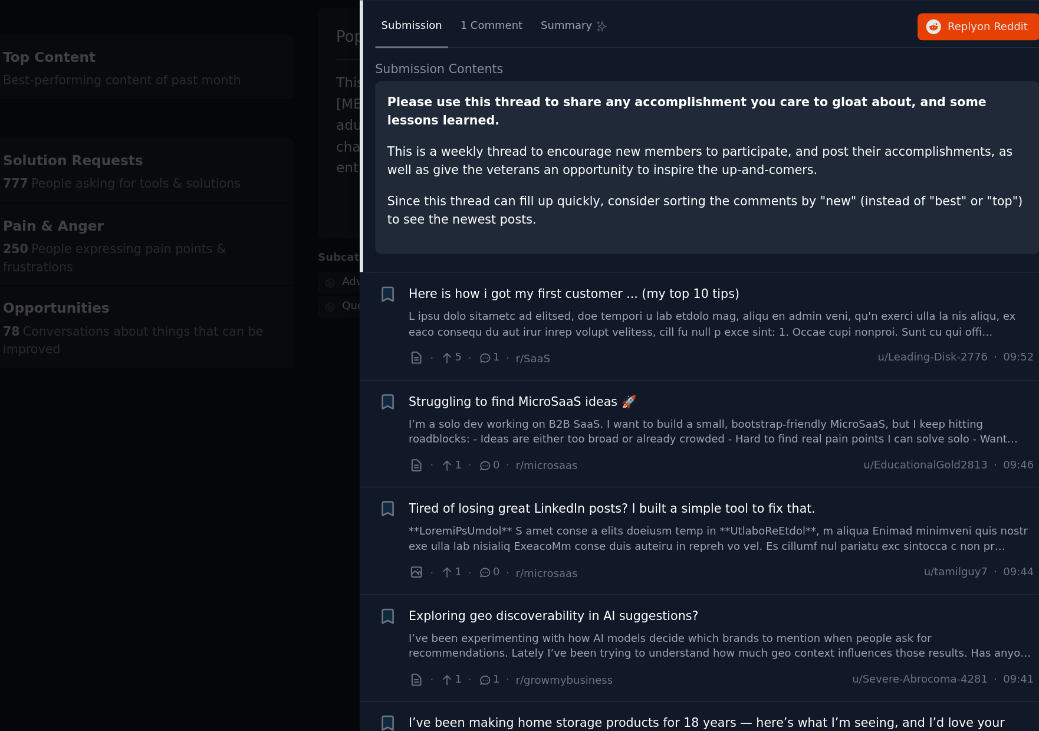
scroll to position [151, 0]
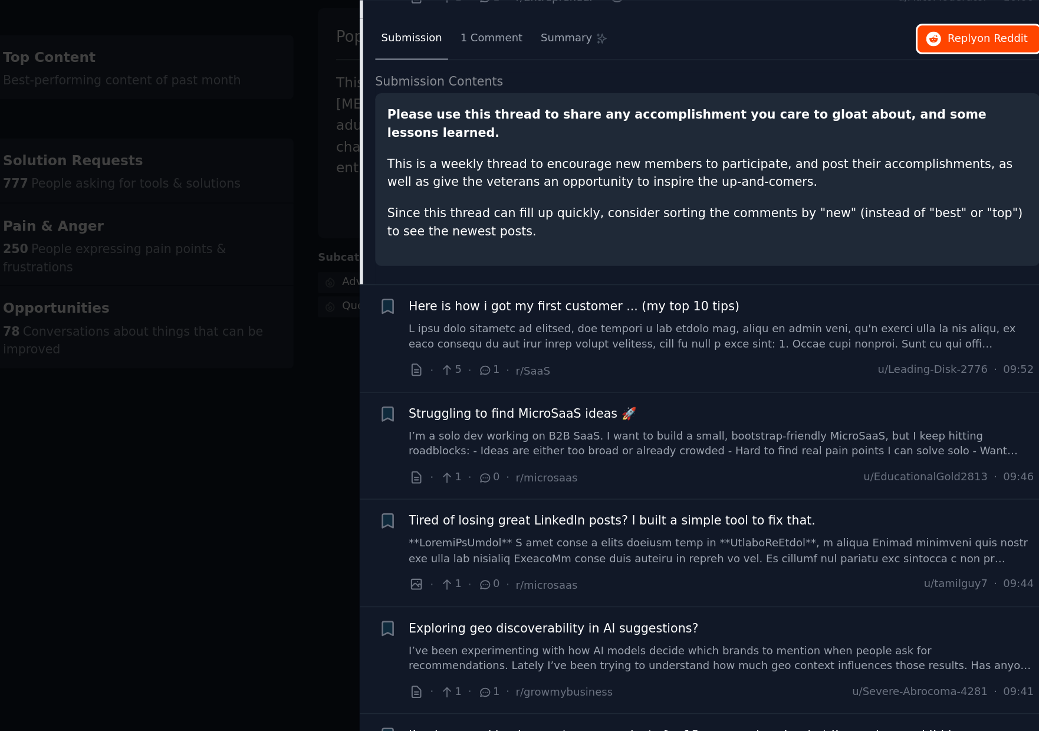
click at [990, 87] on span "Reply on Reddit" at bounding box center [1004, 88] width 54 height 11
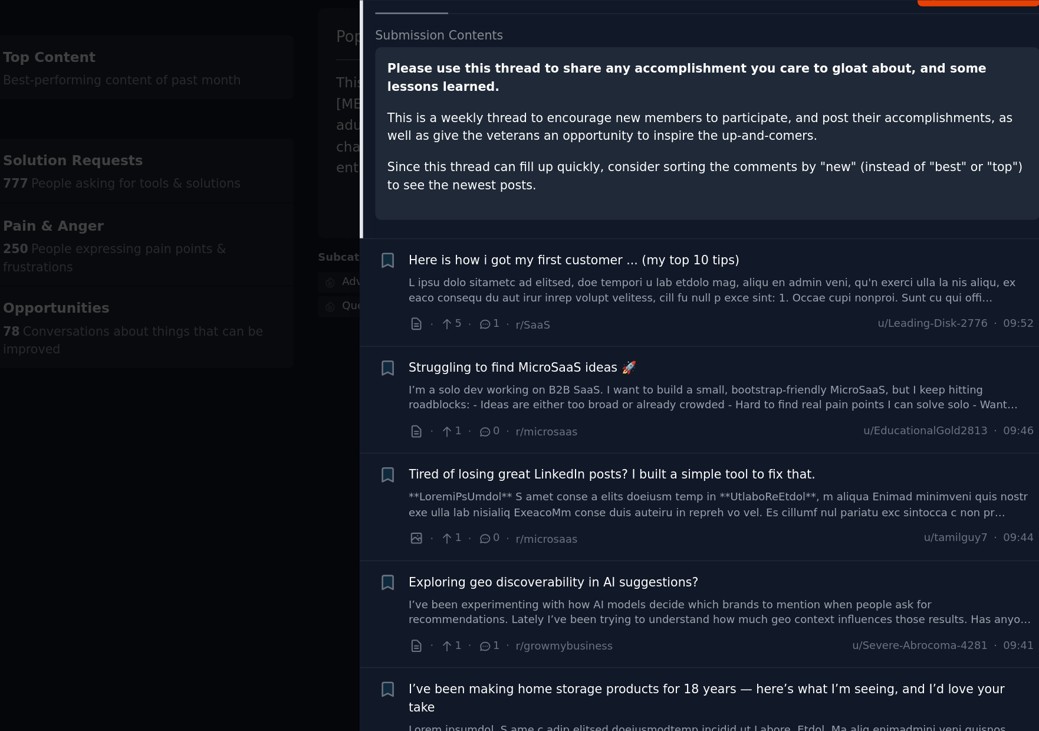
click at [837, 248] on link at bounding box center [822, 258] width 425 height 21
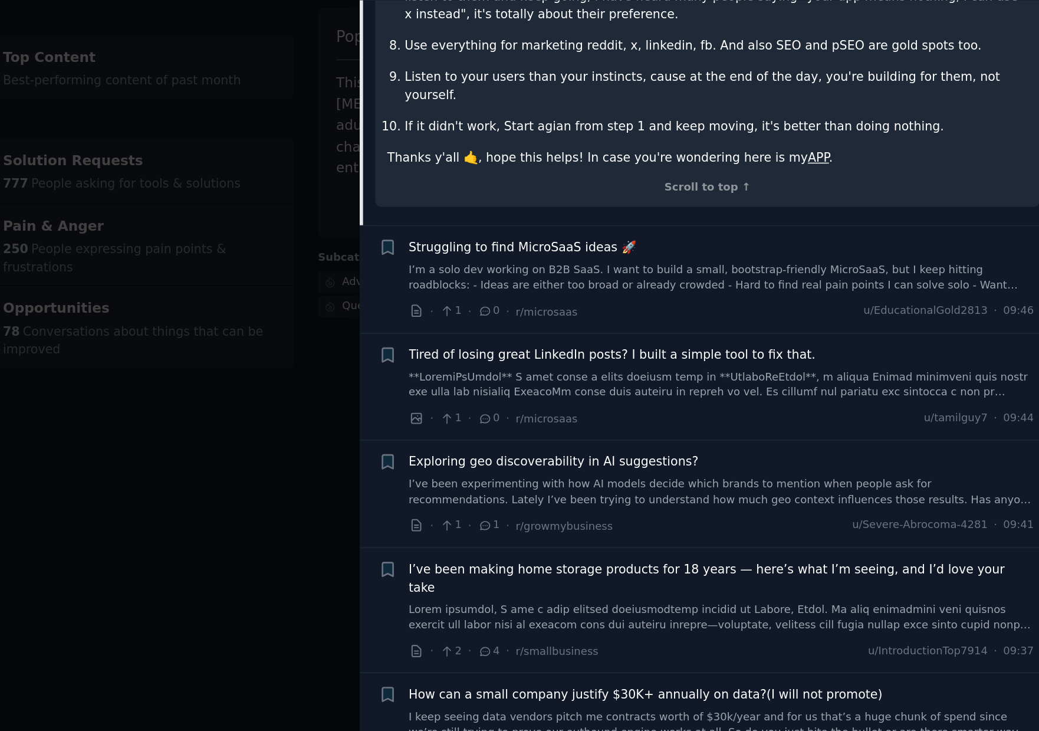
scroll to position [541, 0]
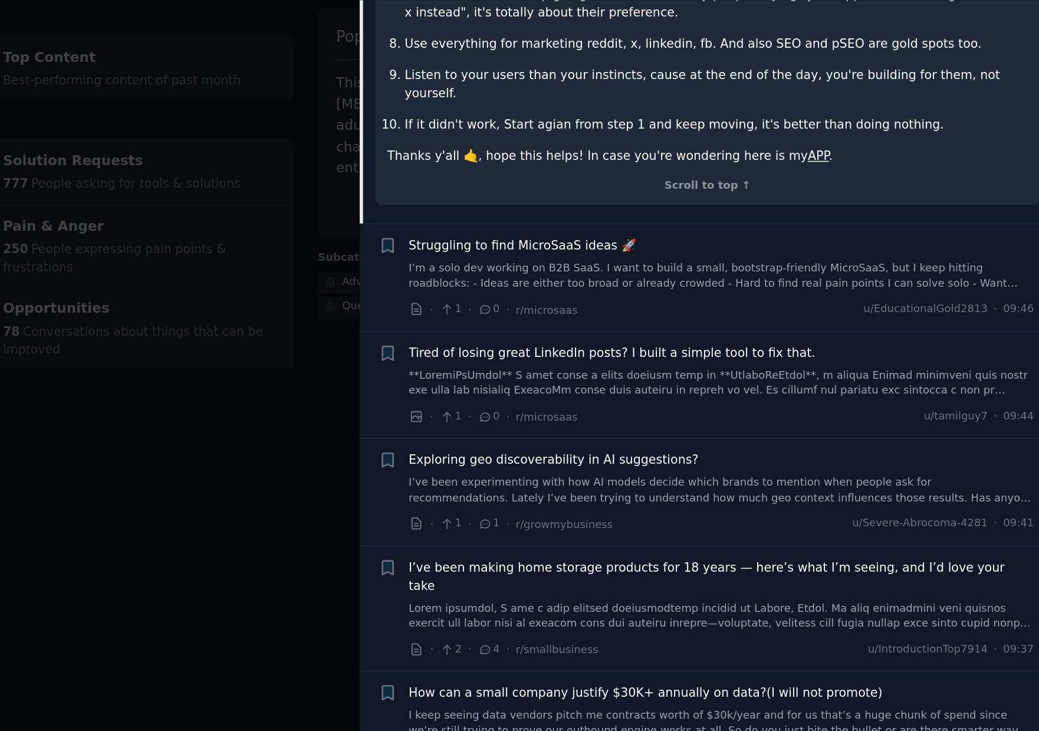
click at [745, 238] on link "I’m a solo dev working on B2B SaaS. I want to build a small, bootstrap-friendly…" at bounding box center [822, 248] width 425 height 21
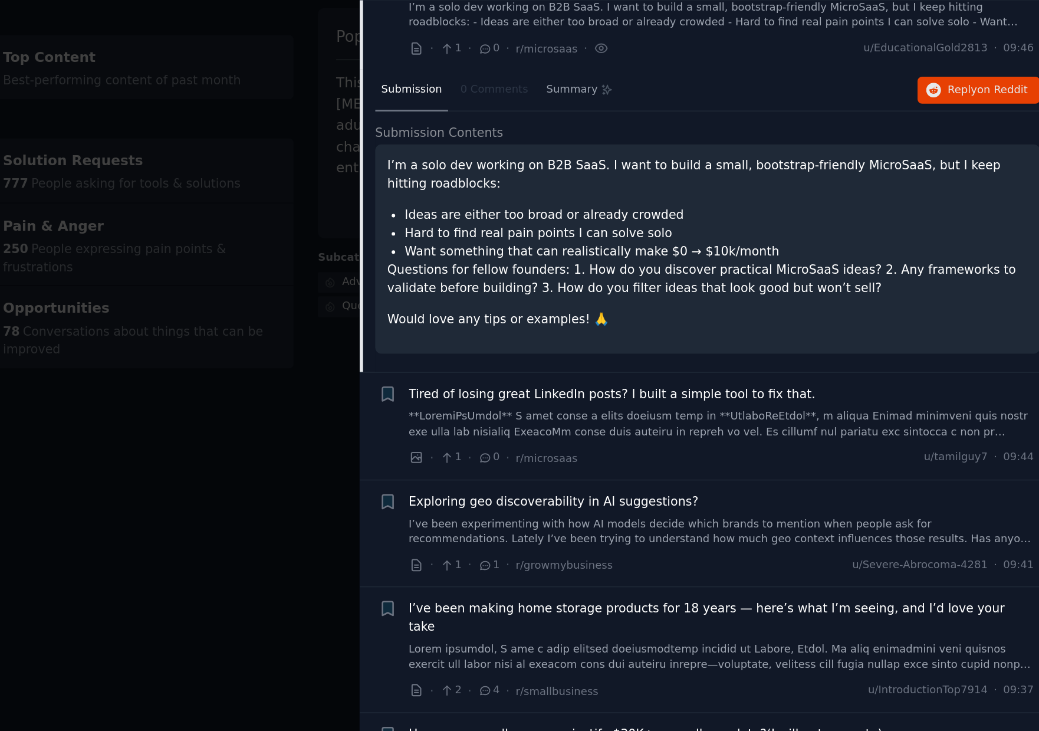
scroll to position [236, 0]
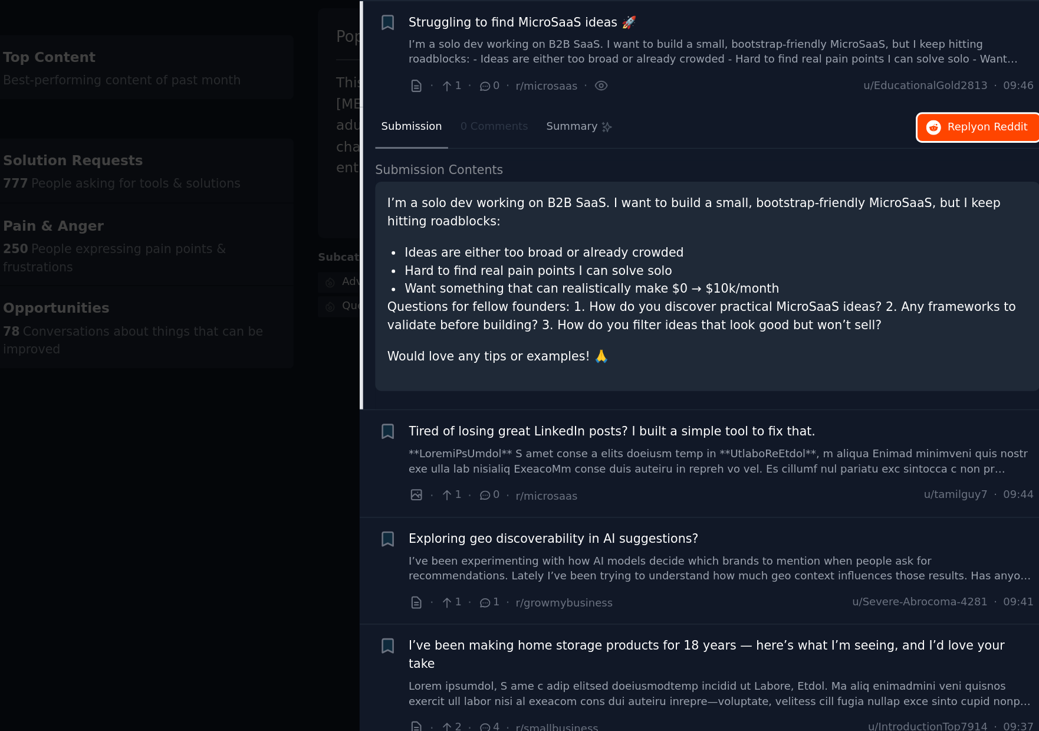
click at [999, 146] on span "on Reddit" at bounding box center [1014, 147] width 34 height 8
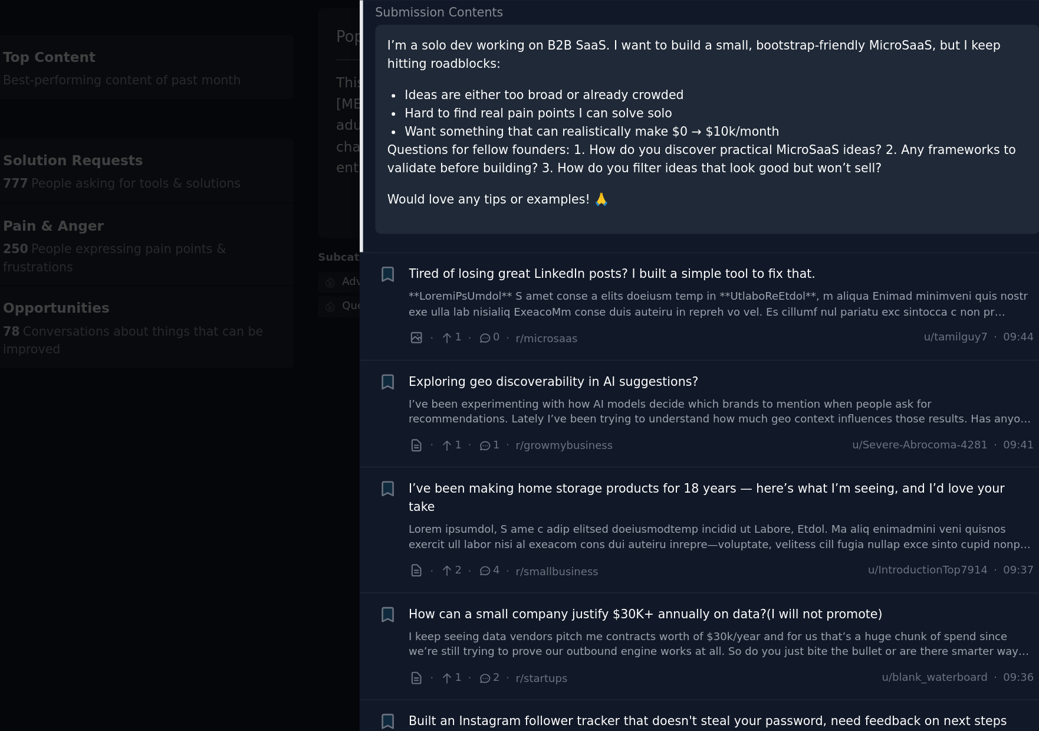
scroll to position [344, 0]
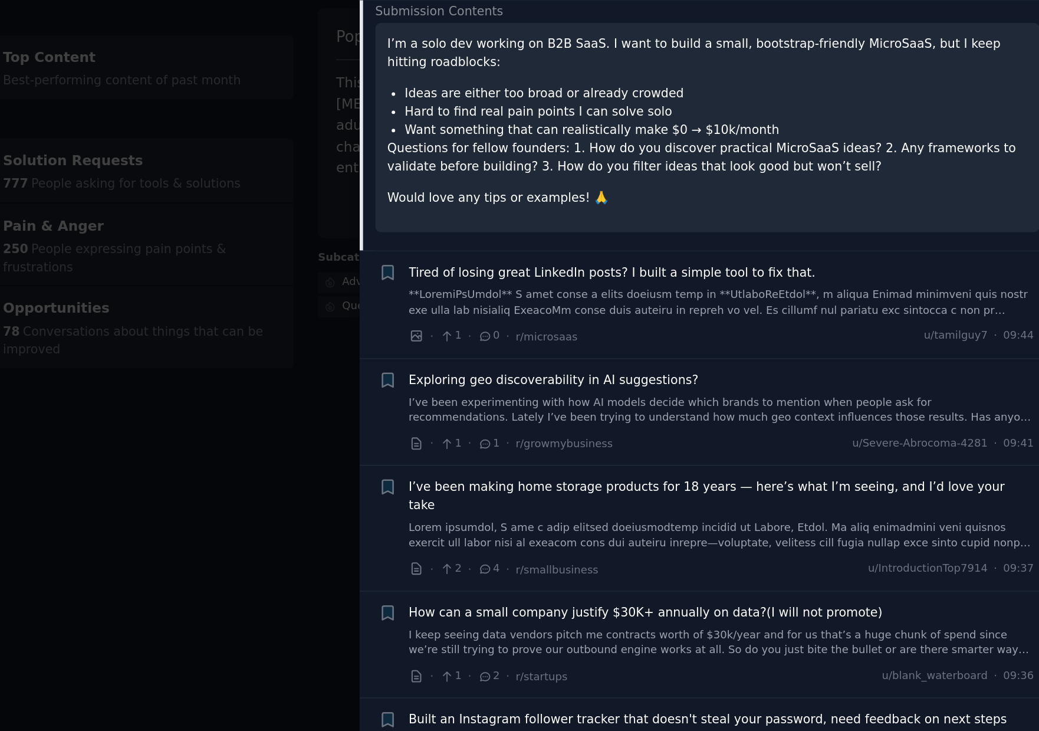
click at [774, 319] on span "Exploring geo discoverability in AI suggestions?" at bounding box center [708, 319] width 197 height 12
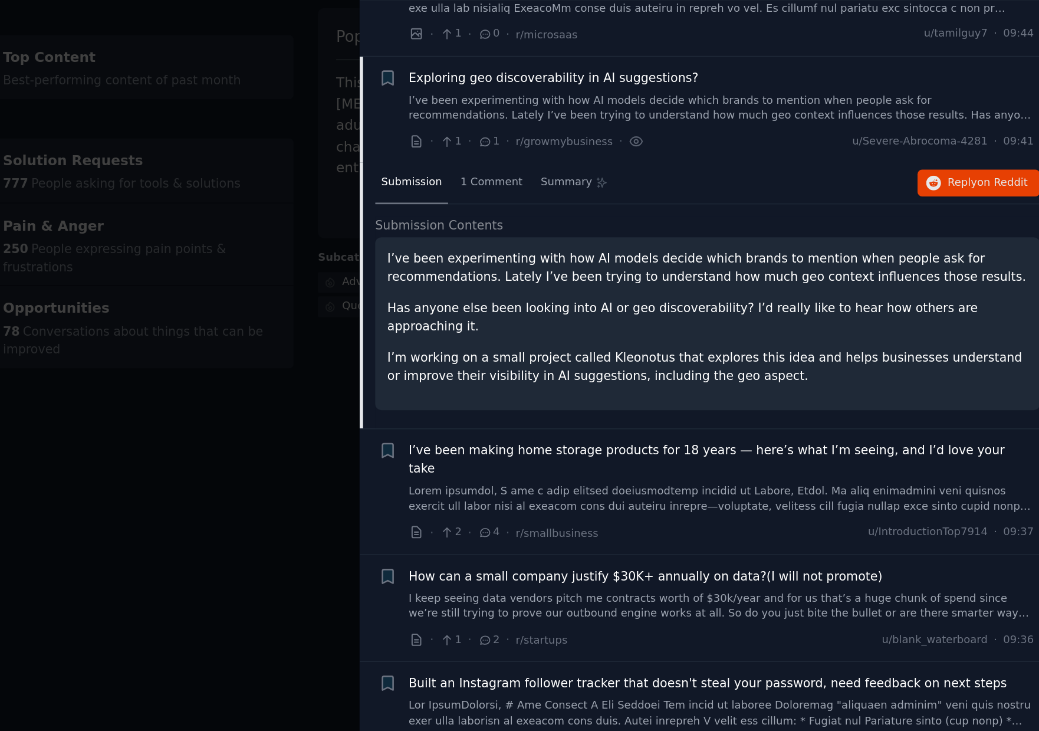
scroll to position [382, 0]
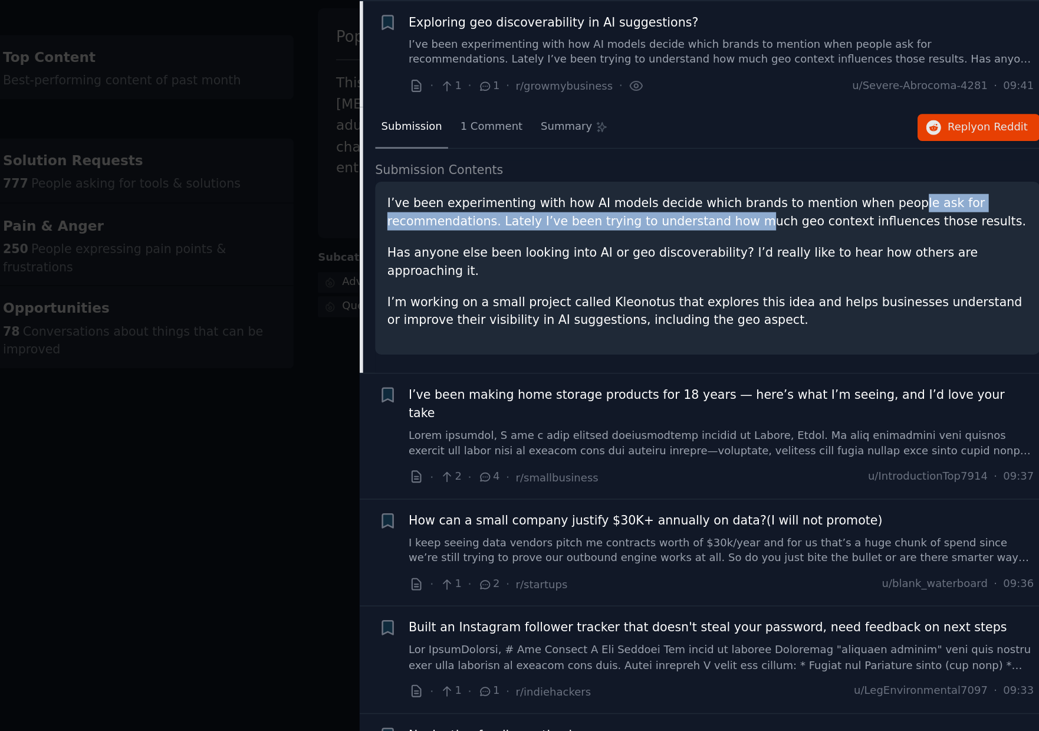
drag, startPoint x: 929, startPoint y: 195, endPoint x: 832, endPoint y: 212, distance: 98.9
click at [832, 212] on p "I’ve been experimenting with how AI models decide which brands to mention when …" at bounding box center [813, 205] width 435 height 25
click at [688, 235] on p "Has anyone else been looking into AI or geo discoverability? I’d really like to…" at bounding box center [813, 238] width 435 height 25
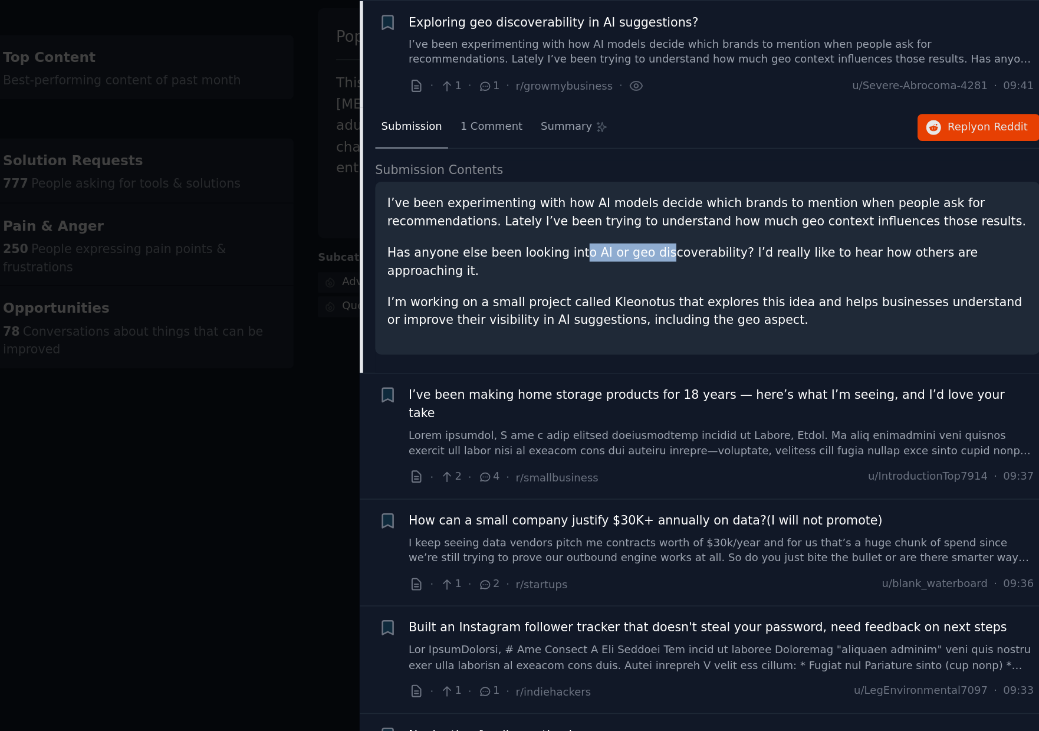
drag, startPoint x: 720, startPoint y: 235, endPoint x: 836, endPoint y: 234, distance: 115.6
click at [827, 235] on p "Has anyone else been looking into AI or geo discoverability? I’d really like to…" at bounding box center [813, 238] width 435 height 25
click at [857, 260] on p "I’m working on a small project called Kleonotus that explores this idea and hel…" at bounding box center [813, 272] width 435 height 25
click at [998, 144] on span "on Reddit" at bounding box center [1014, 147] width 34 height 8
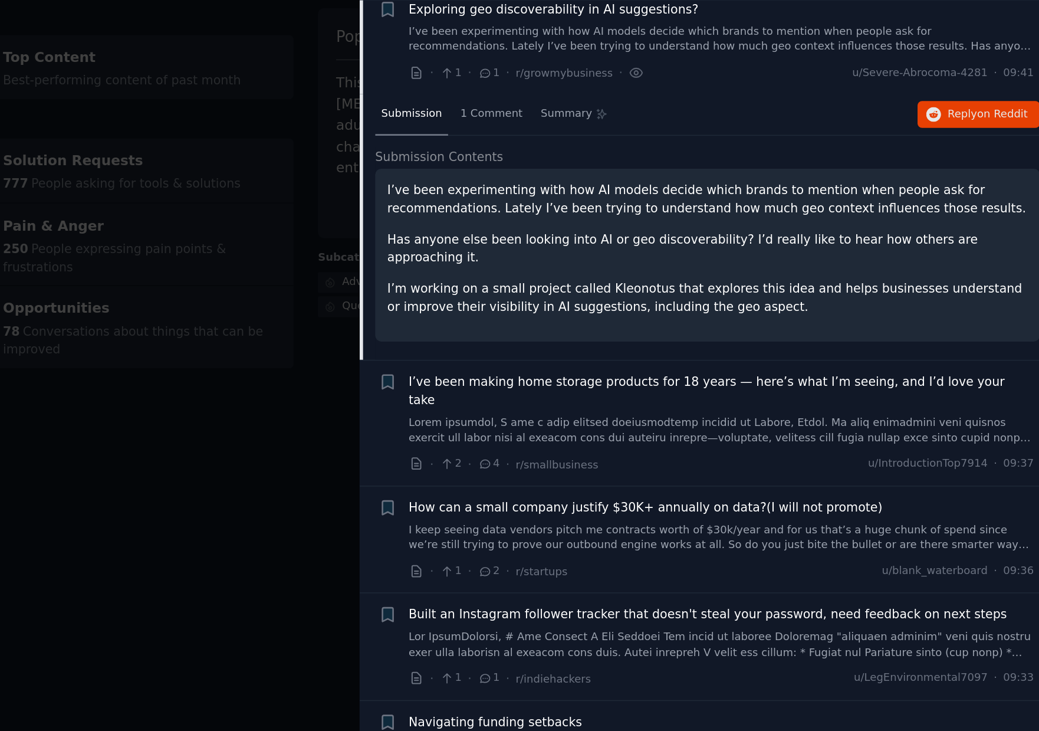
click at [729, 272] on div "I’ve been experimenting with how AI models decide which brands to mention when …" at bounding box center [813, 234] width 452 height 117
click at [777, 317] on span "I’ve been making home storage products for 18 years — here’s what I’m seeing, a…" at bounding box center [822, 326] width 425 height 25
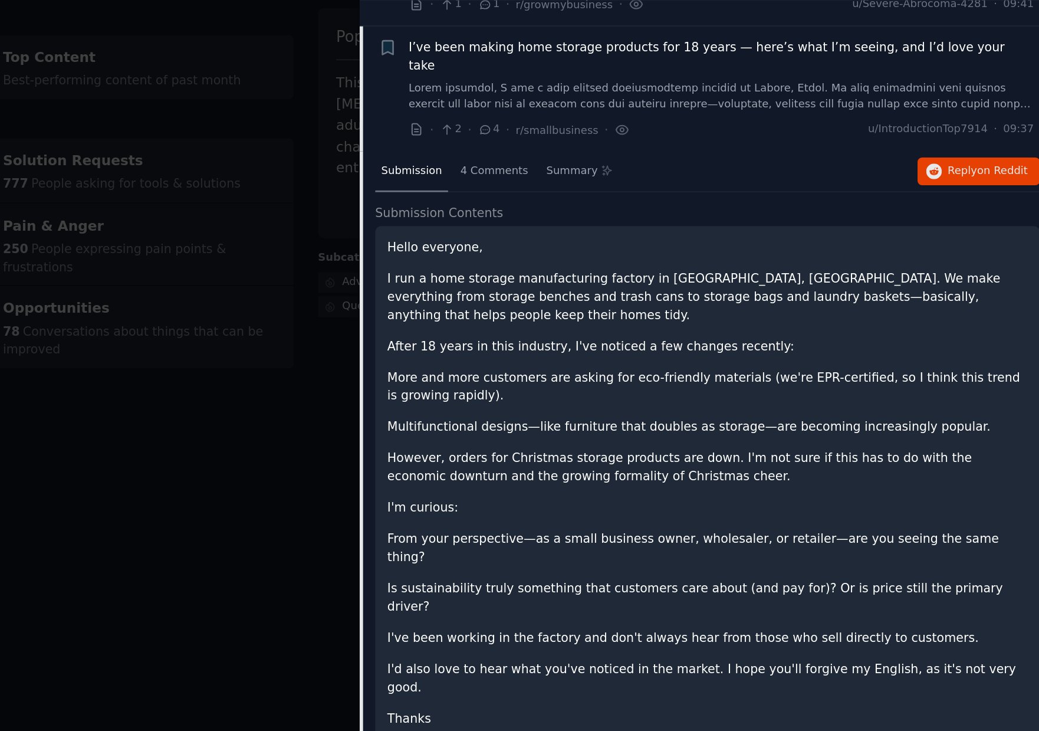
scroll to position [455, 0]
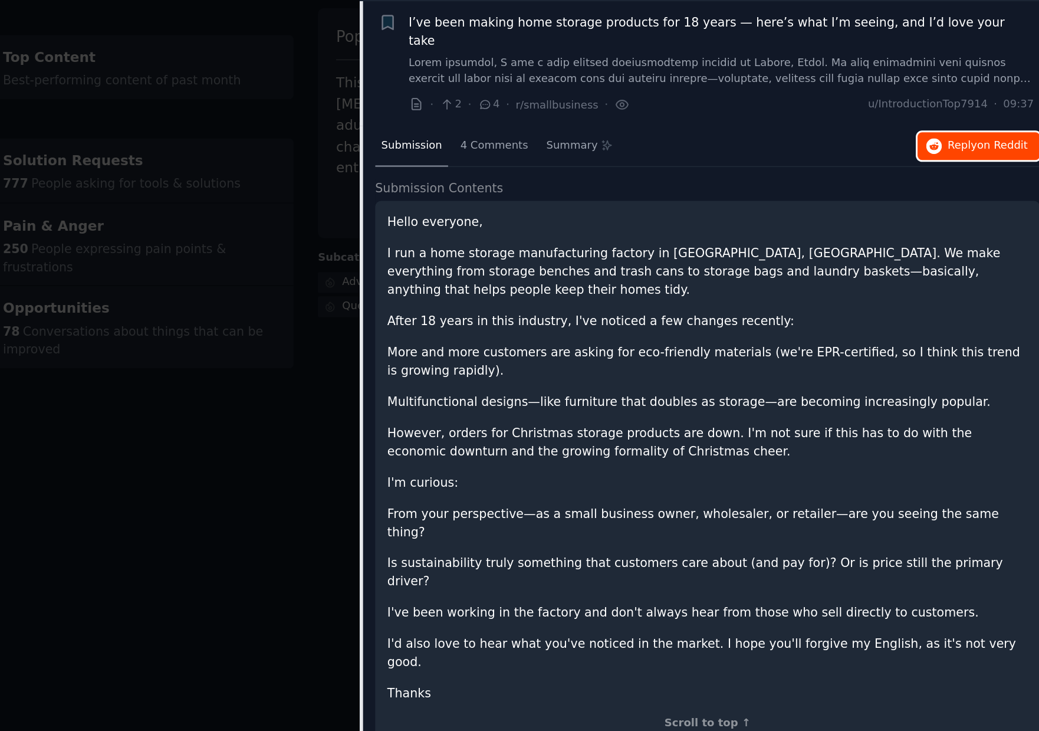
click at [1002, 156] on span "on Reddit" at bounding box center [1014, 160] width 34 height 8
click at [866, 206] on p "Hello everyone," at bounding box center [813, 212] width 435 height 12
click at [991, 155] on span "Reply on Reddit" at bounding box center [1004, 160] width 54 height 11
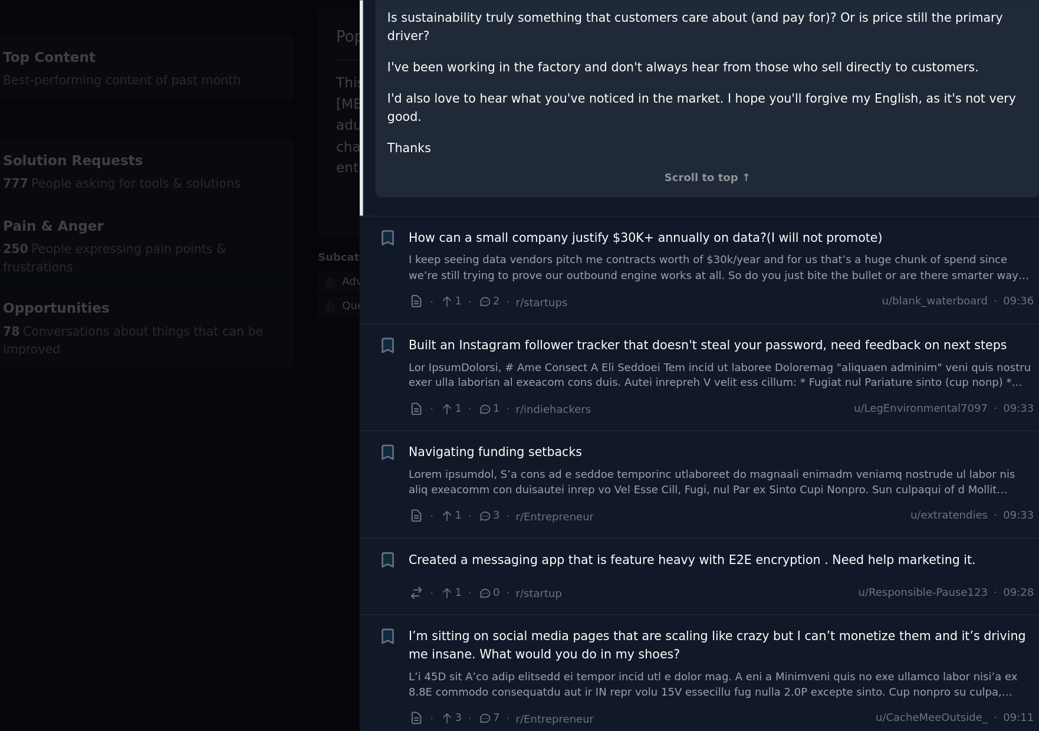
scroll to position [822, 0]
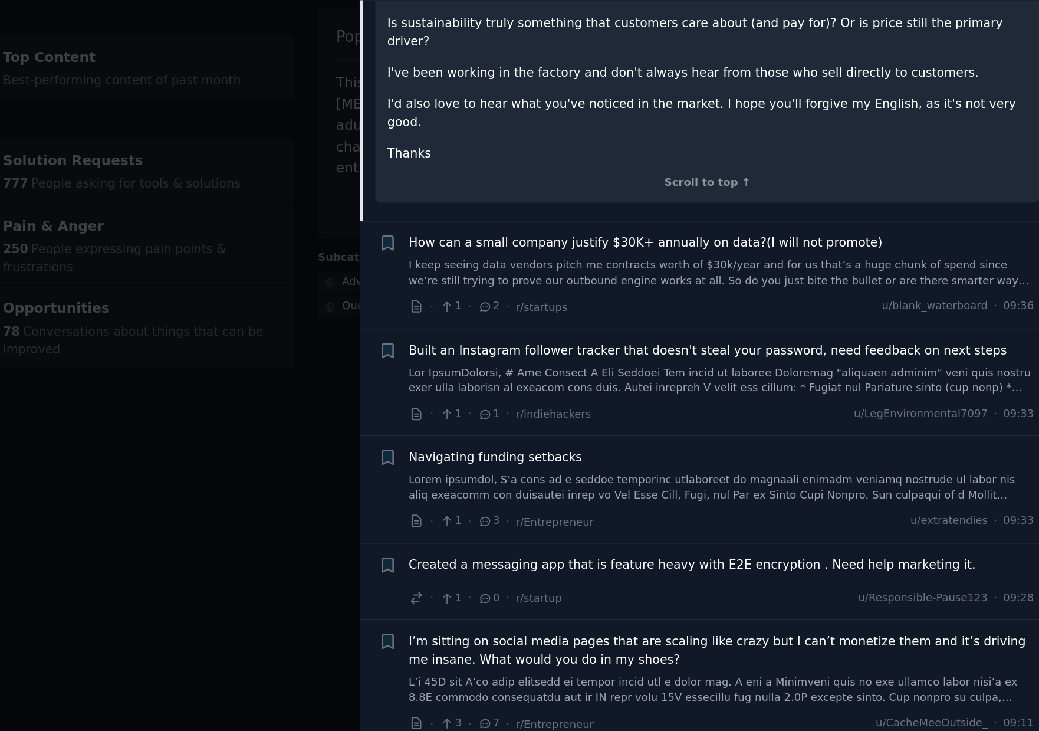
click at [691, 366] on span "Navigating funding setbacks" at bounding box center [669, 372] width 118 height 12
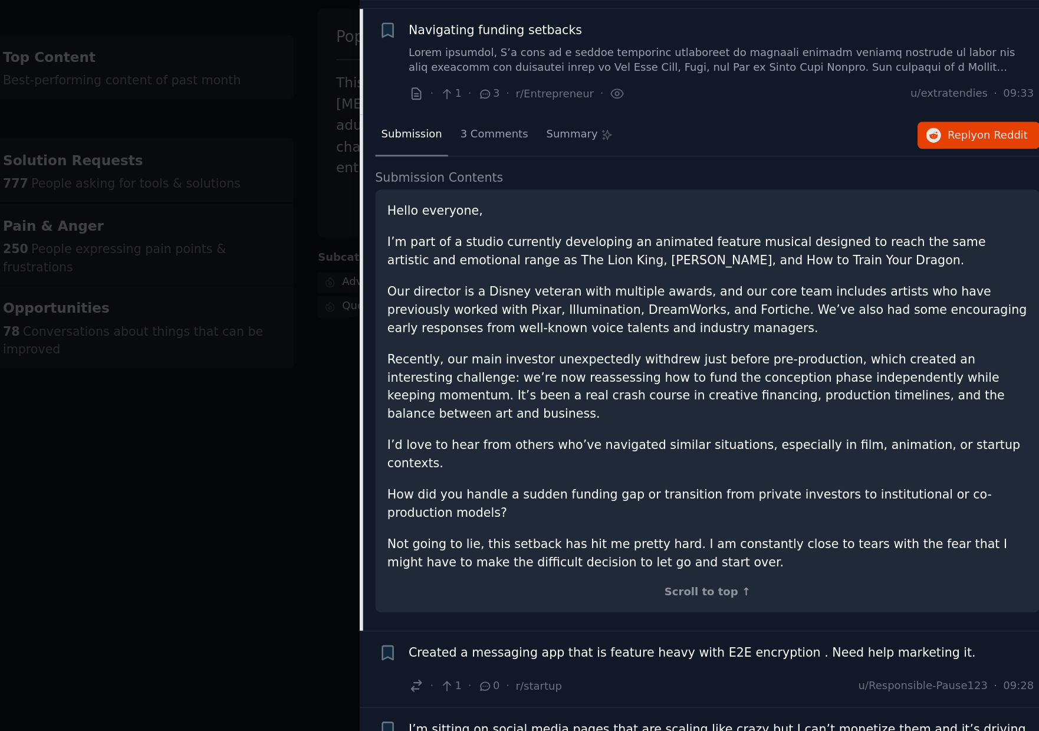
scroll to position [673, 0]
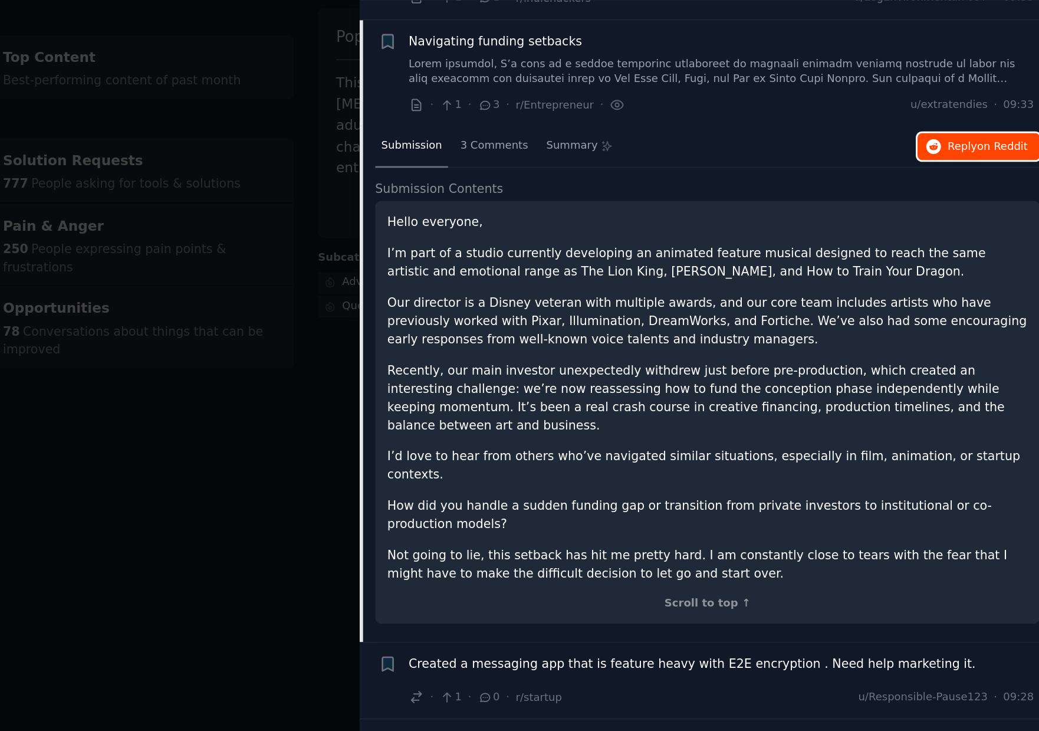
click at [988, 156] on span "Reply on Reddit" at bounding box center [1004, 161] width 54 height 11
